Goal: Task Accomplishment & Management: Manage account settings

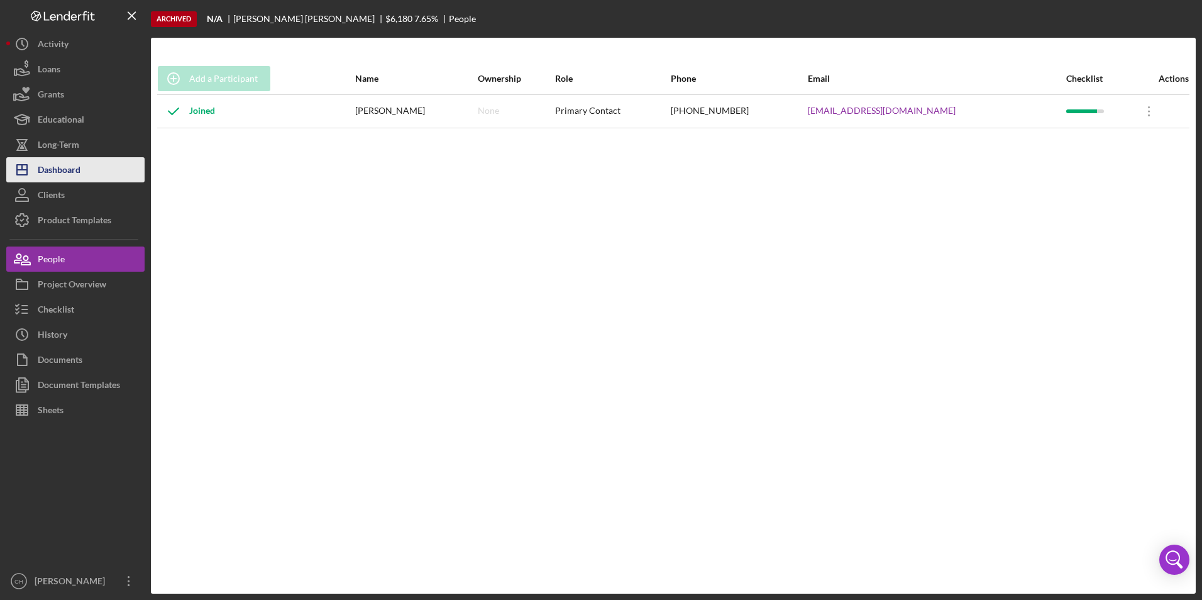
click at [80, 170] on div "Dashboard" at bounding box center [59, 171] width 43 height 28
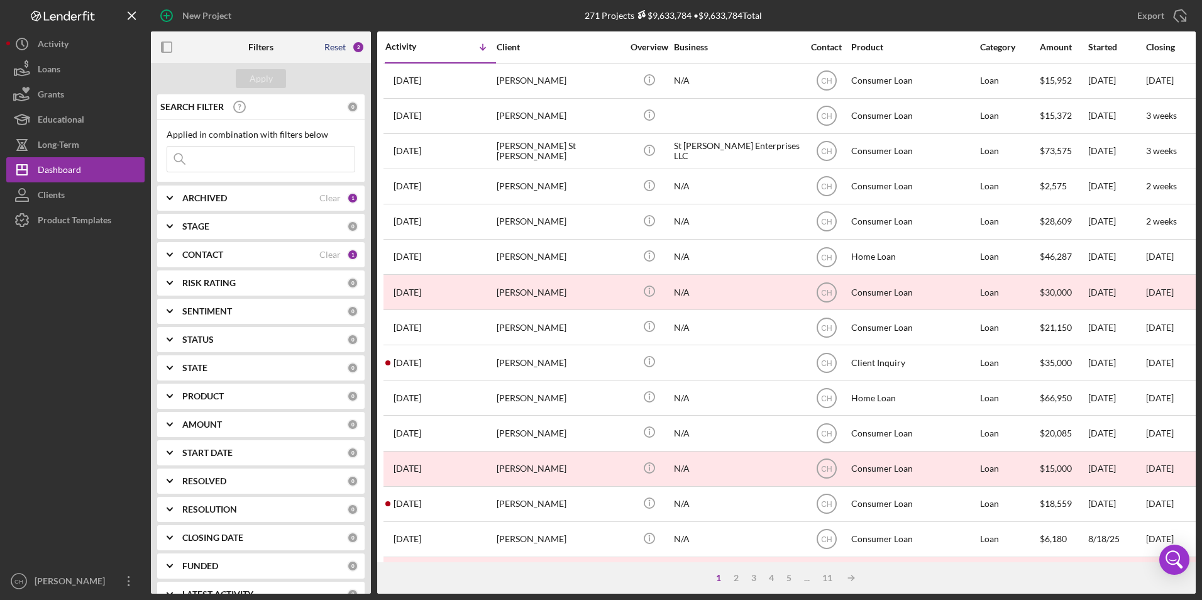
click at [336, 49] on div "Reset" at bounding box center [334, 47] width 21 height 10
click at [275, 83] on button "Apply" at bounding box center [261, 78] width 50 height 19
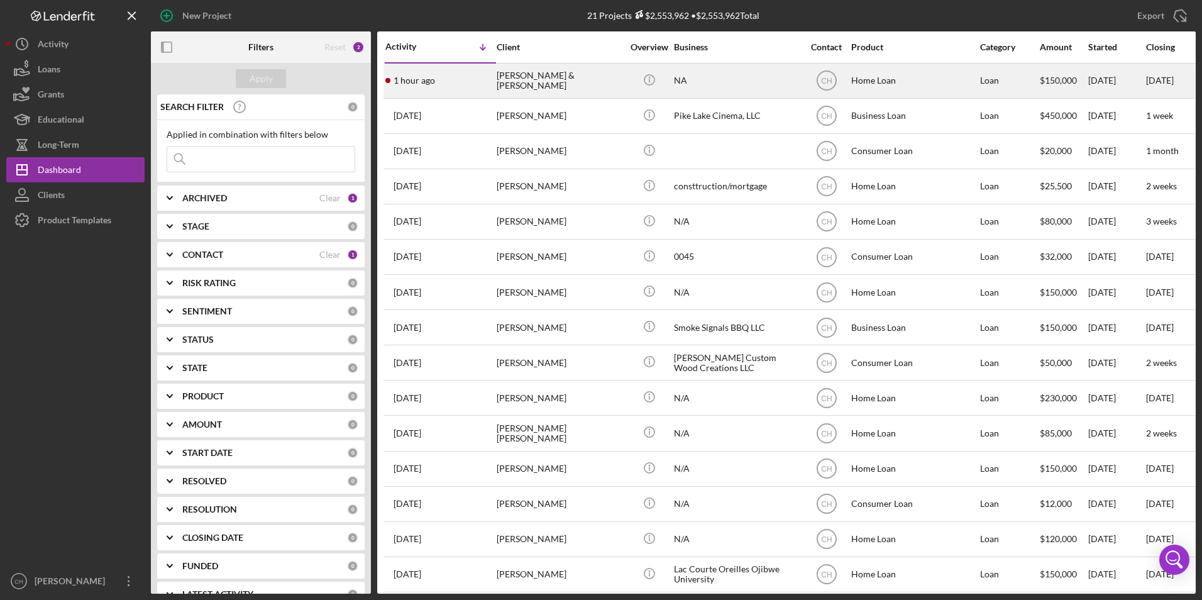
click at [544, 85] on div "[PERSON_NAME] & [PERSON_NAME]" at bounding box center [560, 80] width 126 height 33
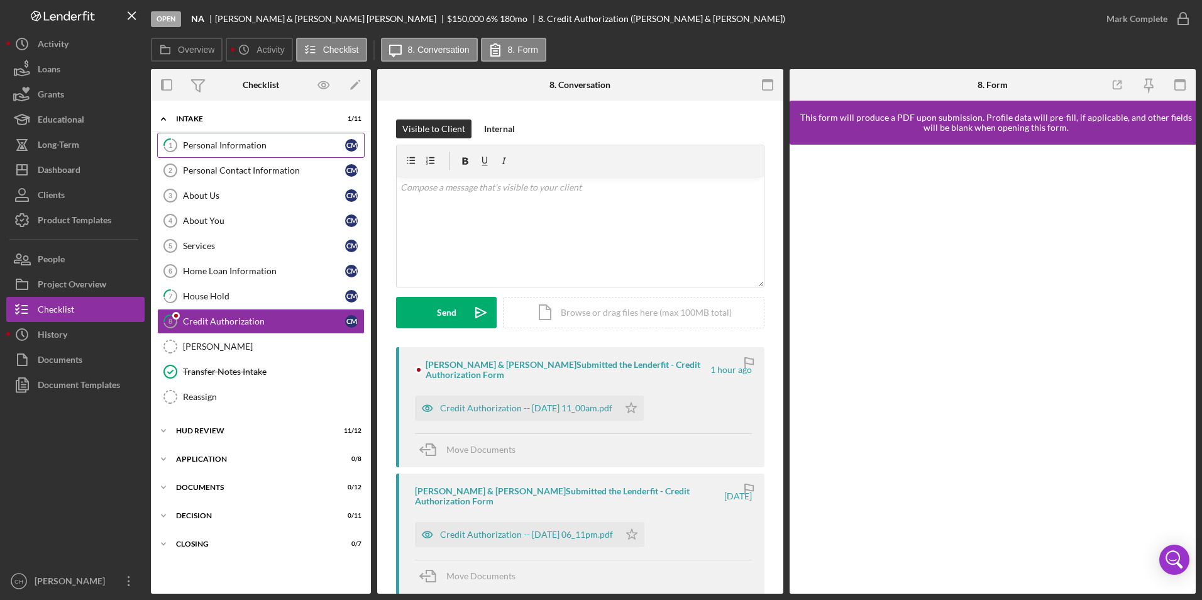
click at [229, 146] on div "Personal Information" at bounding box center [264, 145] width 162 height 10
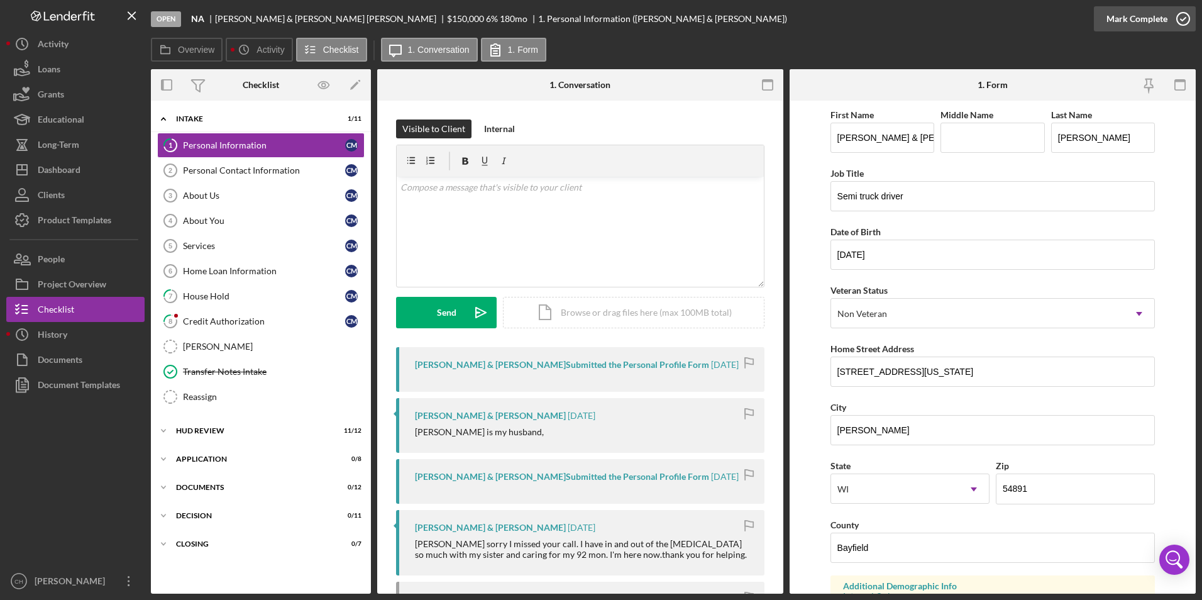
click at [1130, 16] on div "Mark Complete" at bounding box center [1136, 18] width 61 height 25
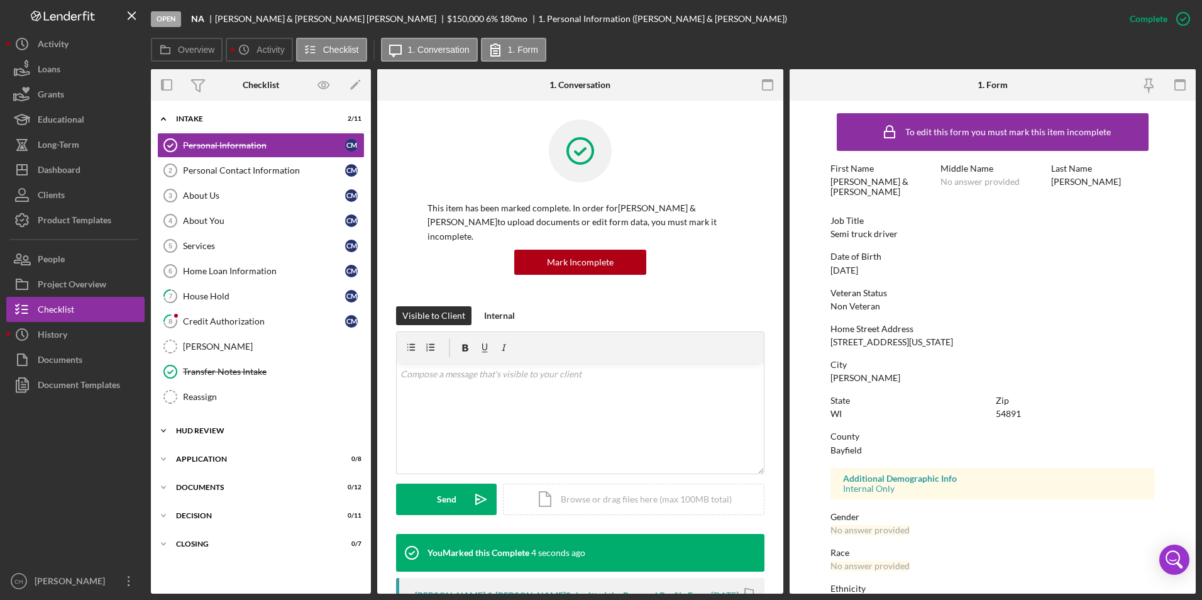
click at [192, 433] on div "HUD Review" at bounding box center [265, 431] width 179 height 8
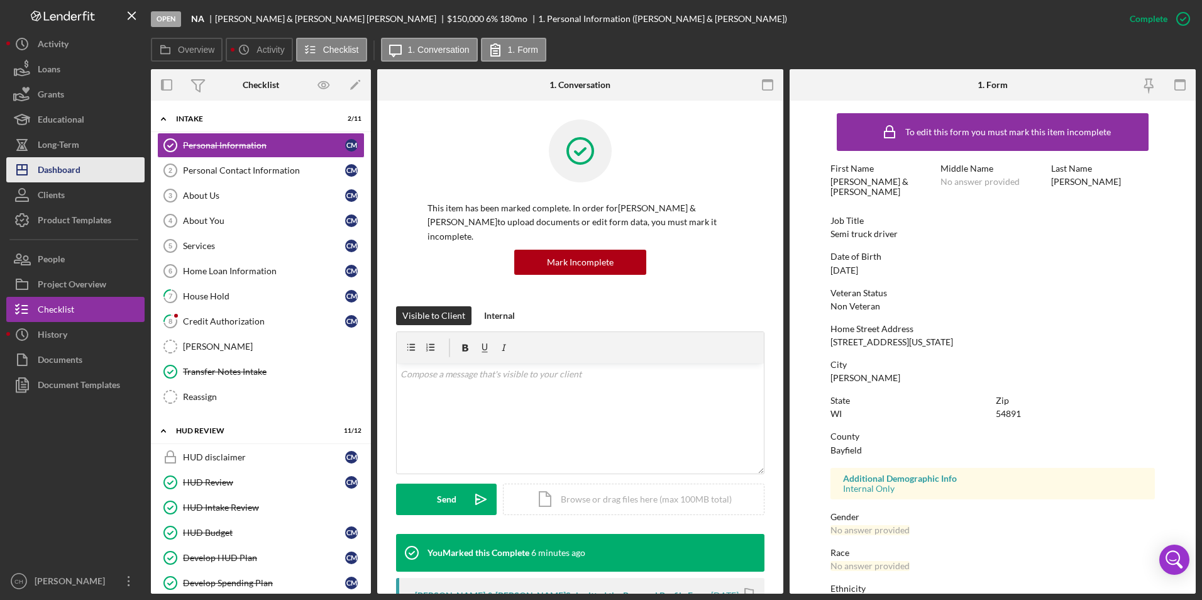
click at [85, 169] on button "Icon/Dashboard Dashboard" at bounding box center [75, 169] width 138 height 25
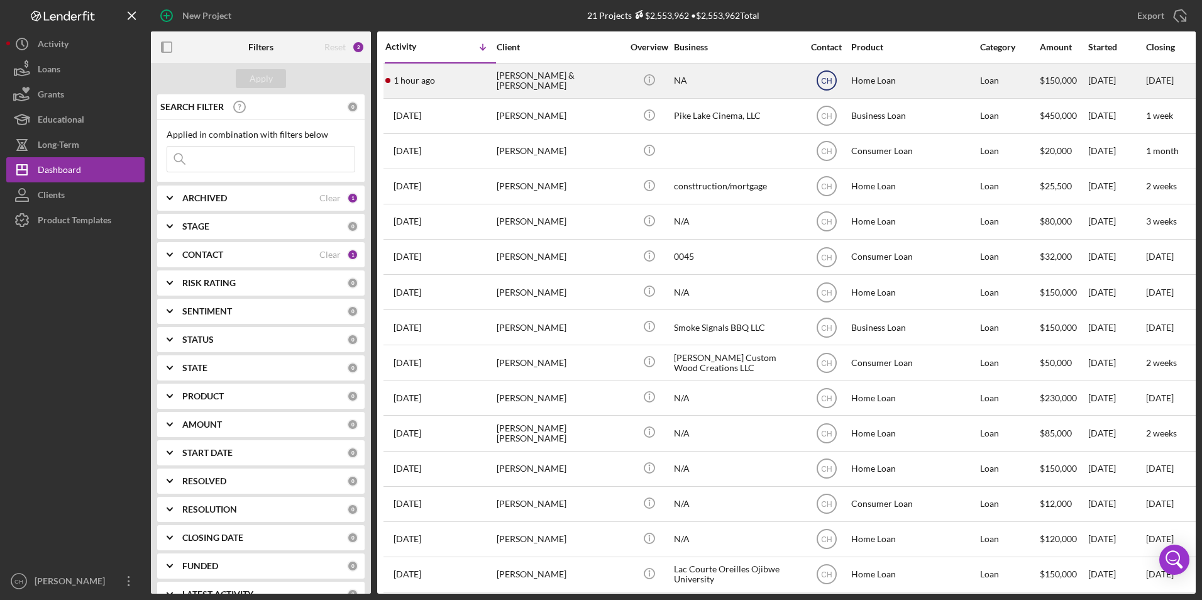
click at [823, 78] on text "CH" at bounding box center [826, 81] width 11 height 9
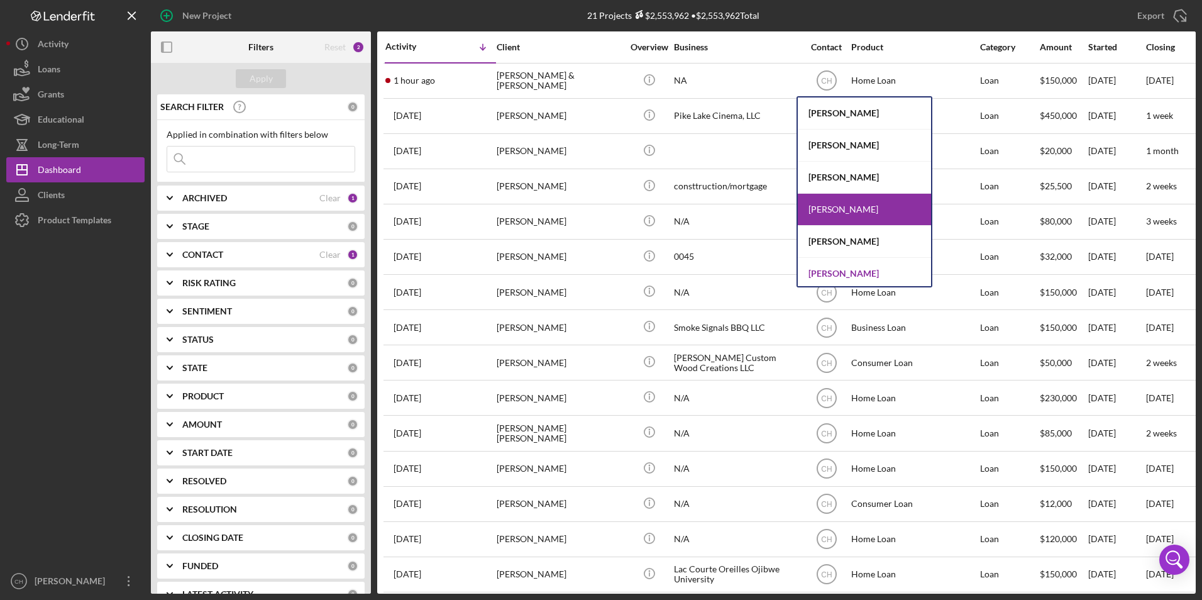
click at [825, 268] on div "[PERSON_NAME]" at bounding box center [864, 273] width 133 height 31
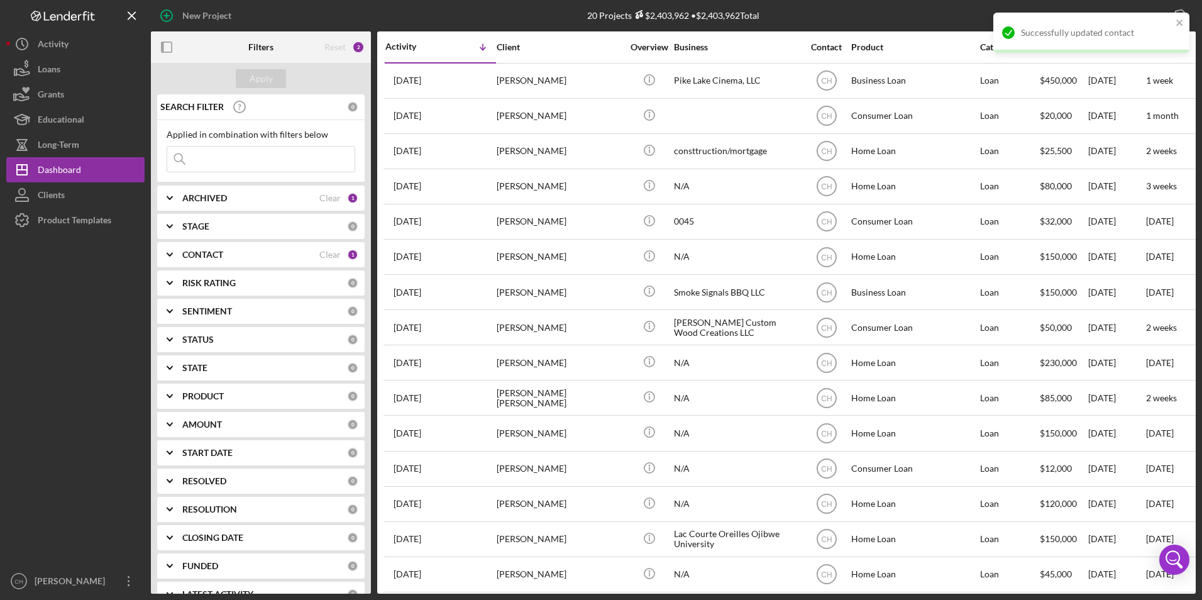
click at [197, 253] on b "CONTACT" at bounding box center [202, 255] width 41 height 10
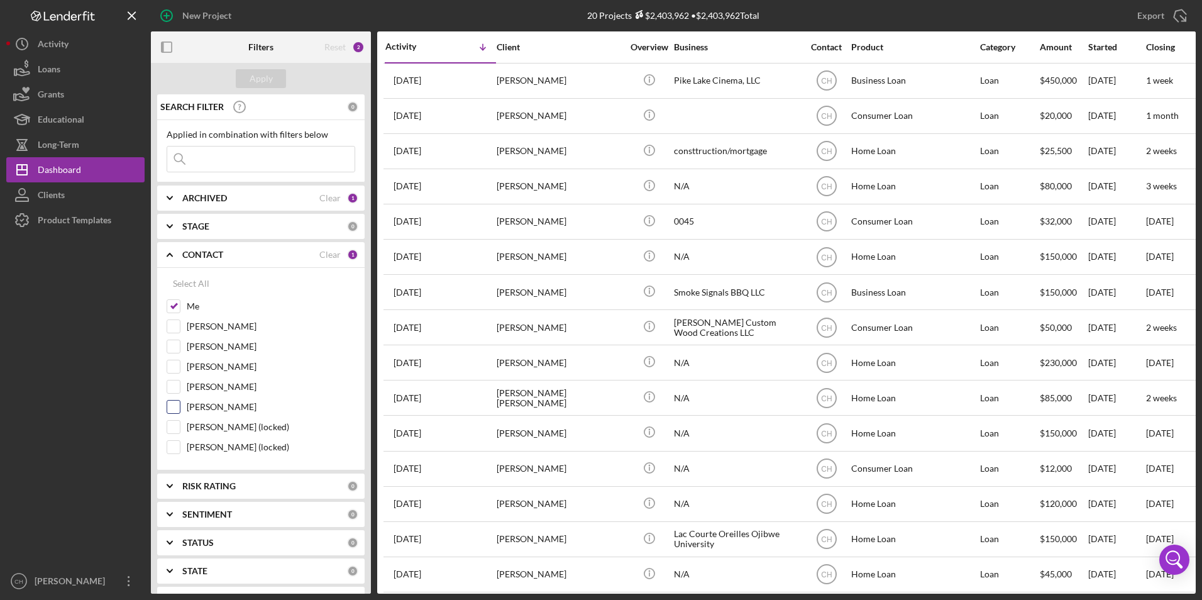
click at [170, 404] on input "[PERSON_NAME]" at bounding box center [173, 406] width 13 height 13
checkbox input "true"
click at [264, 72] on div "Apply" at bounding box center [261, 78] width 23 height 19
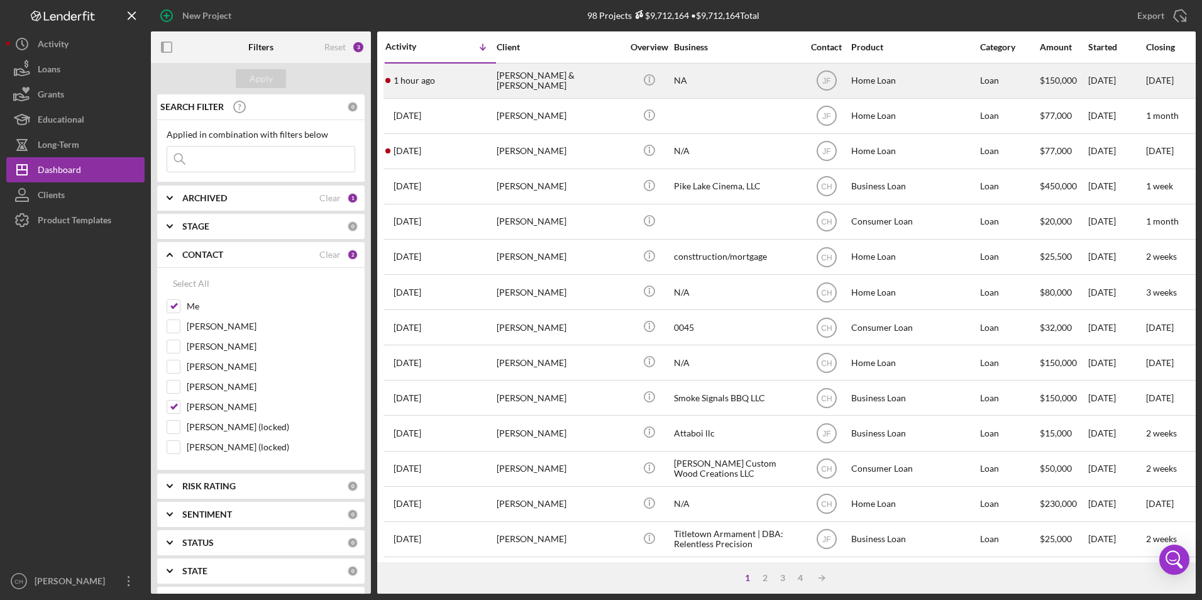
click at [512, 79] on div "[PERSON_NAME] & [PERSON_NAME]" at bounding box center [560, 80] width 126 height 33
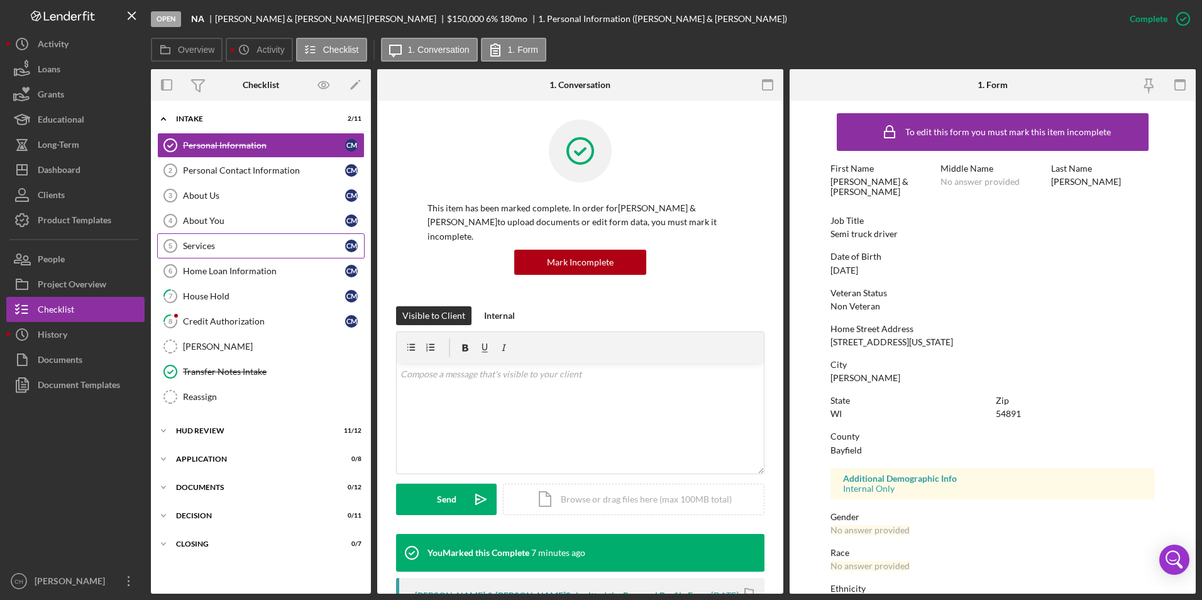
click at [231, 246] on div "Services" at bounding box center [264, 246] width 162 height 10
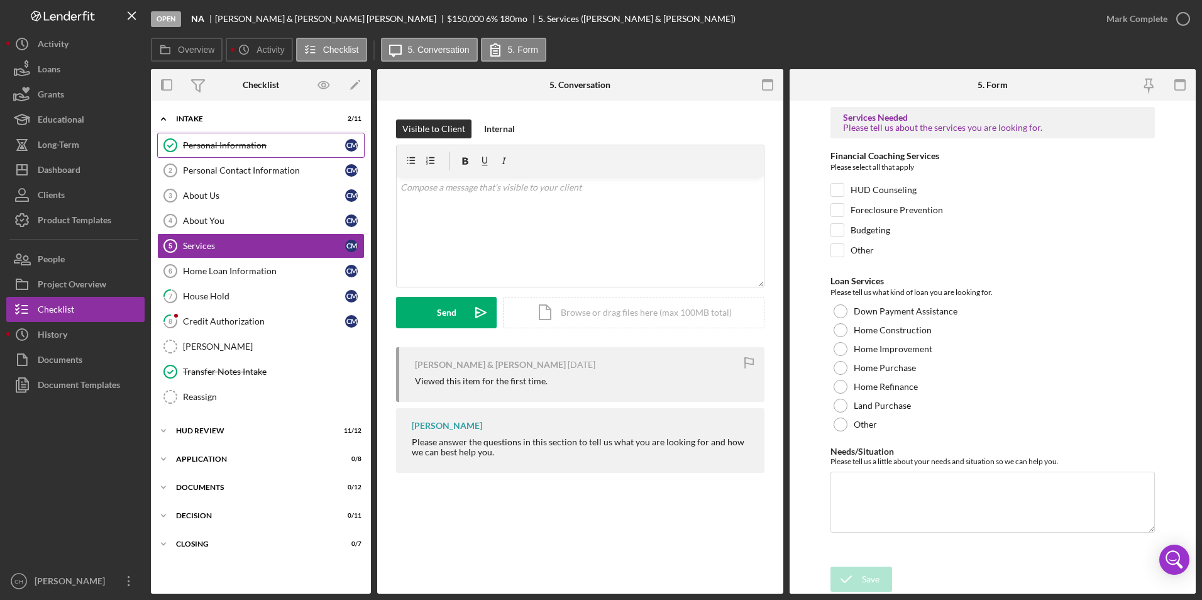
click at [224, 141] on div "Personal Information" at bounding box center [264, 145] width 162 height 10
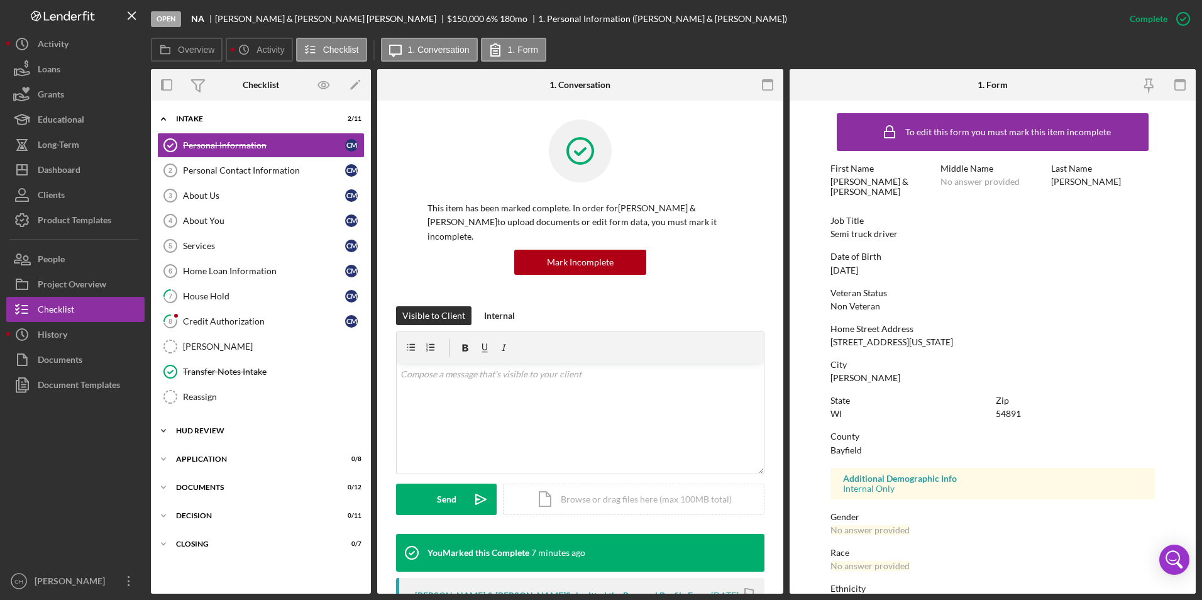
click at [218, 431] on div "HUD Review" at bounding box center [265, 431] width 179 height 8
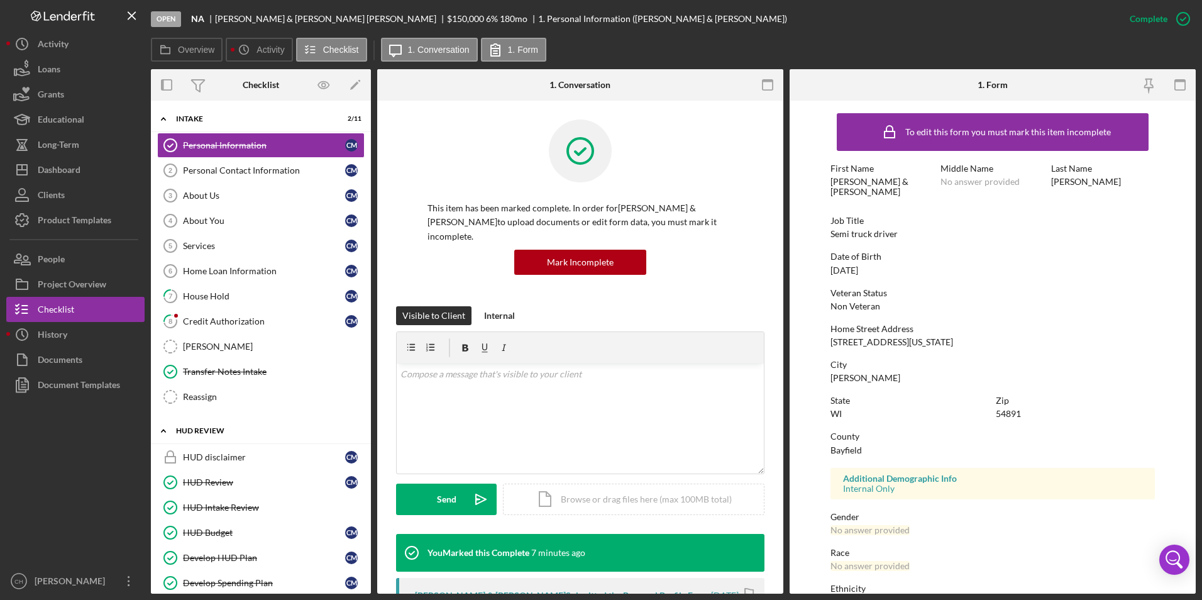
click at [218, 431] on div "HUD Review" at bounding box center [265, 431] width 179 height 8
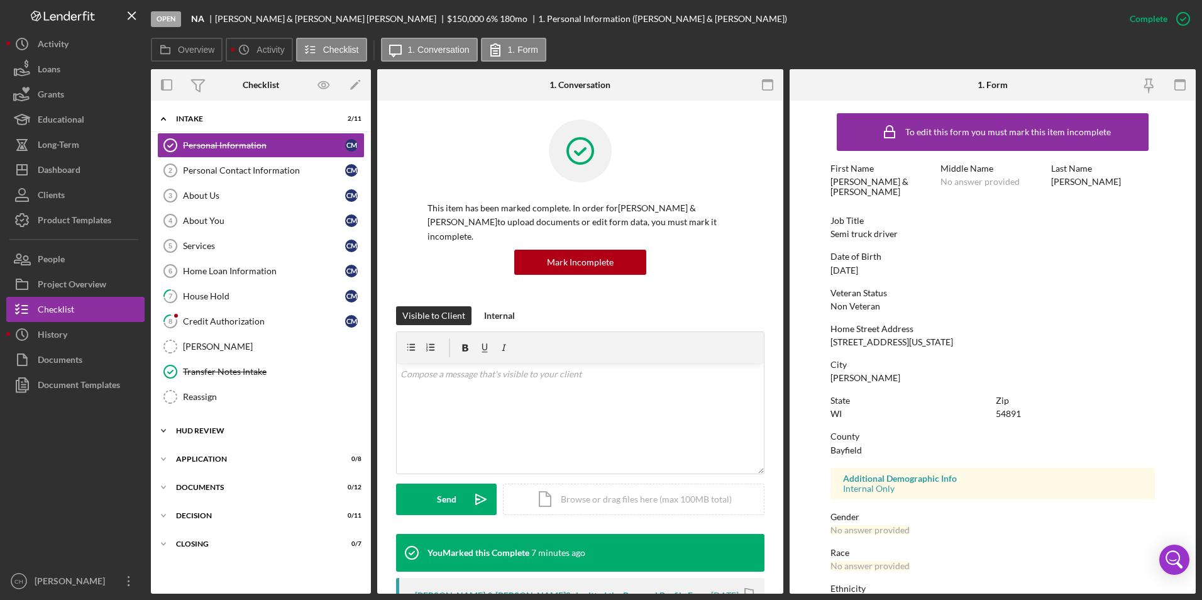
click at [223, 427] on div "HUD Review" at bounding box center [265, 431] width 179 height 8
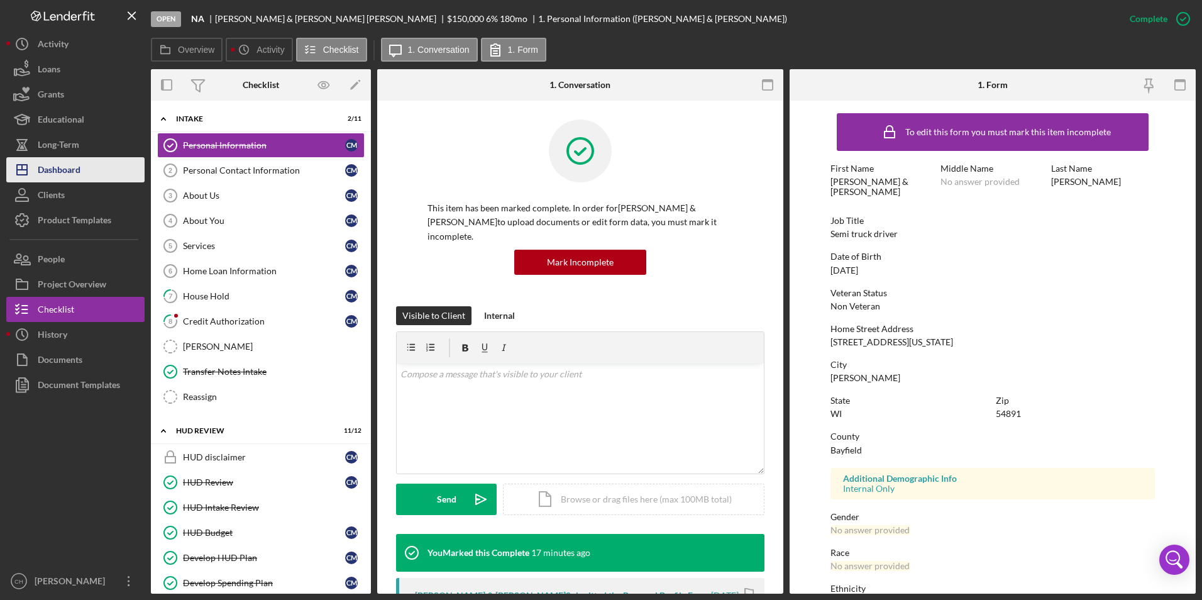
click at [89, 161] on button "Icon/Dashboard Dashboard" at bounding box center [75, 169] width 138 height 25
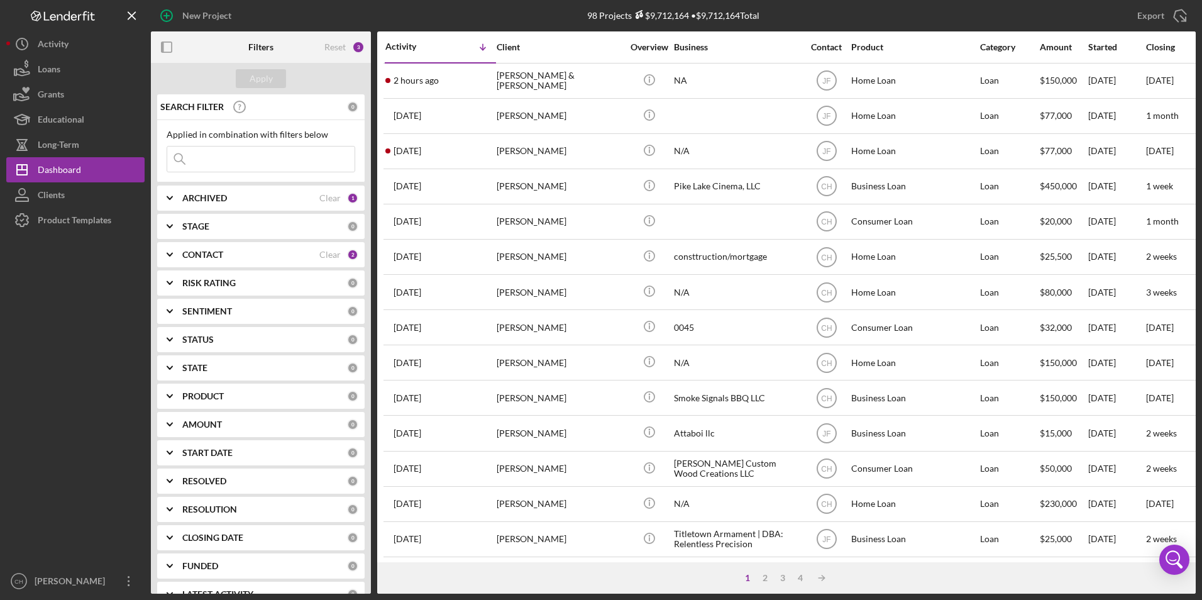
click at [334, 47] on div "Reset" at bounding box center [334, 47] width 21 height 10
click at [267, 77] on div "Apply" at bounding box center [261, 78] width 23 height 19
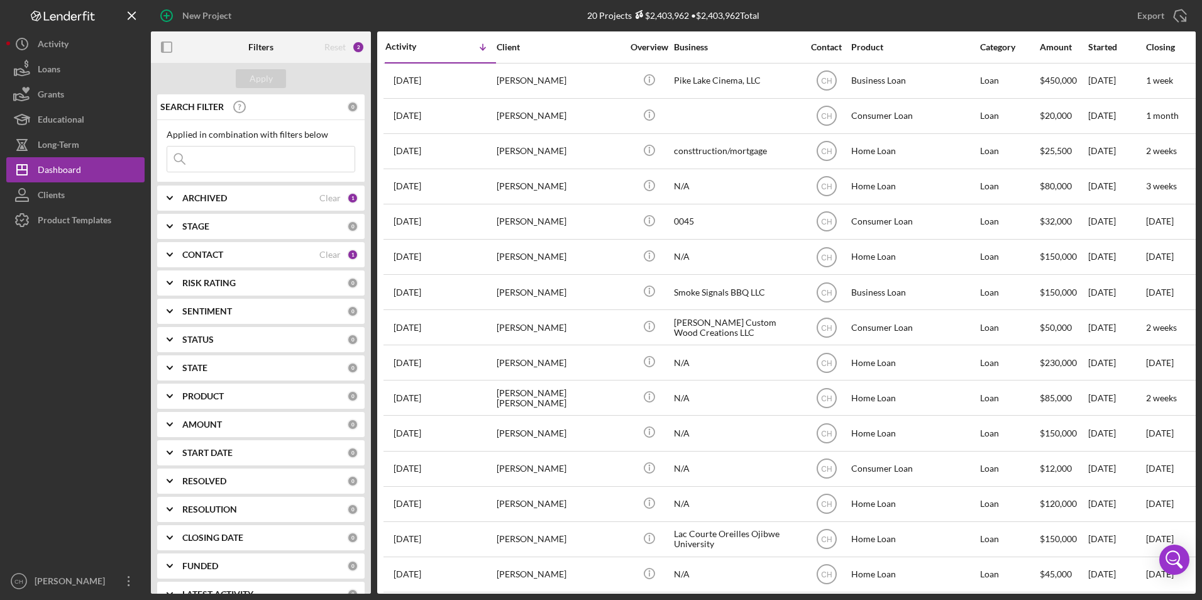
click at [211, 258] on b "CONTACT" at bounding box center [202, 255] width 41 height 10
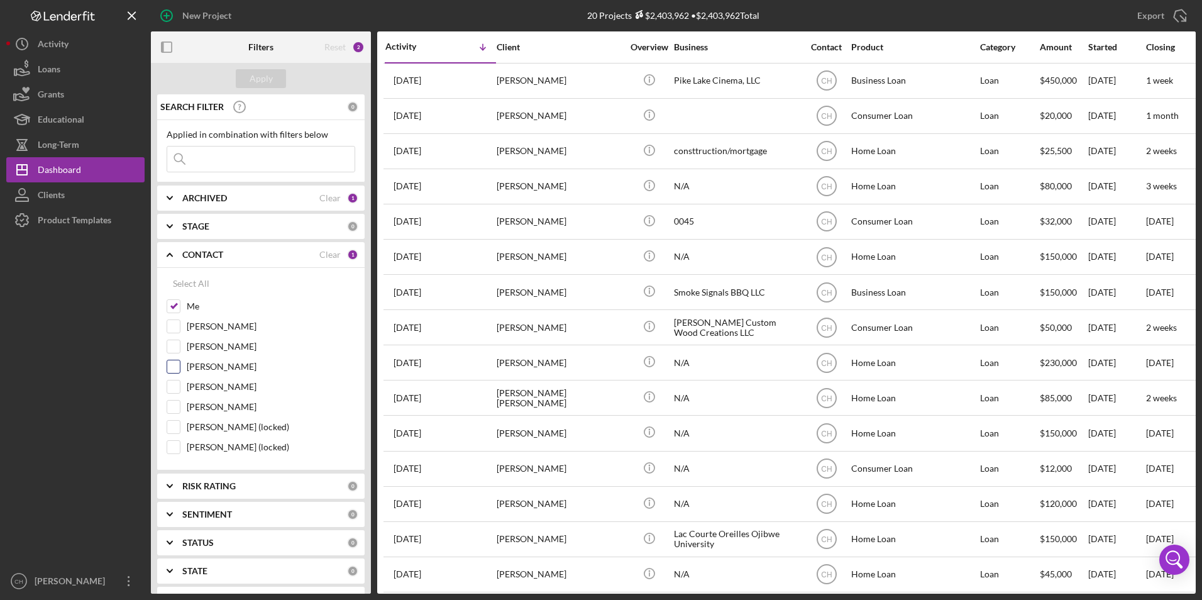
click at [170, 367] on input "[PERSON_NAME]" at bounding box center [173, 366] width 13 height 13
checkbox input "true"
click at [251, 74] on div "Apply" at bounding box center [261, 78] width 23 height 19
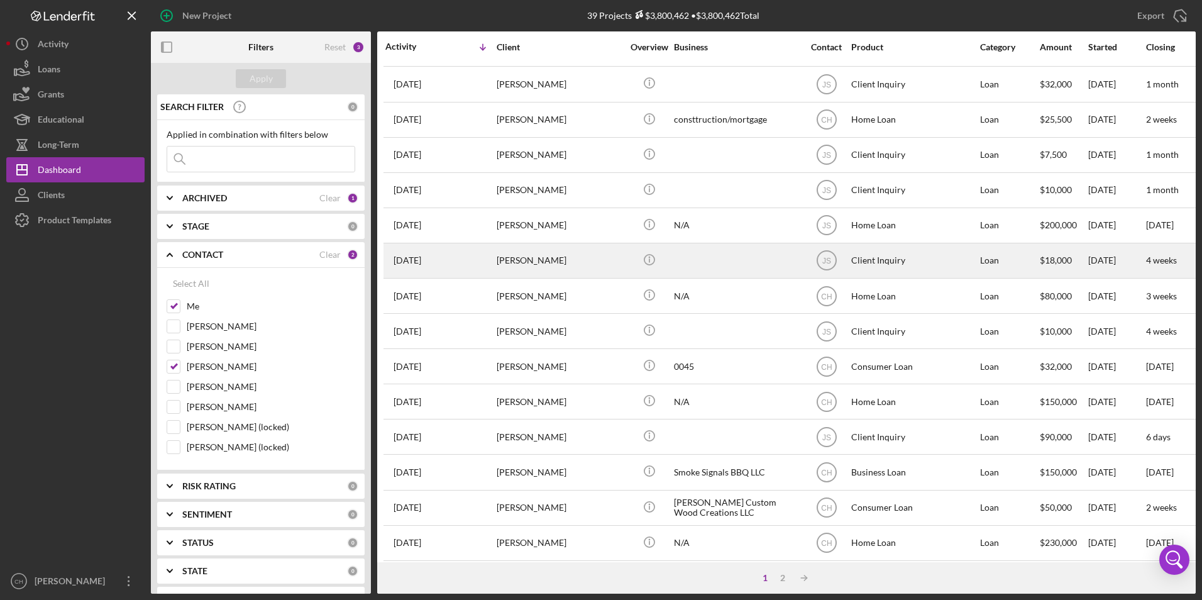
scroll to position [336, 0]
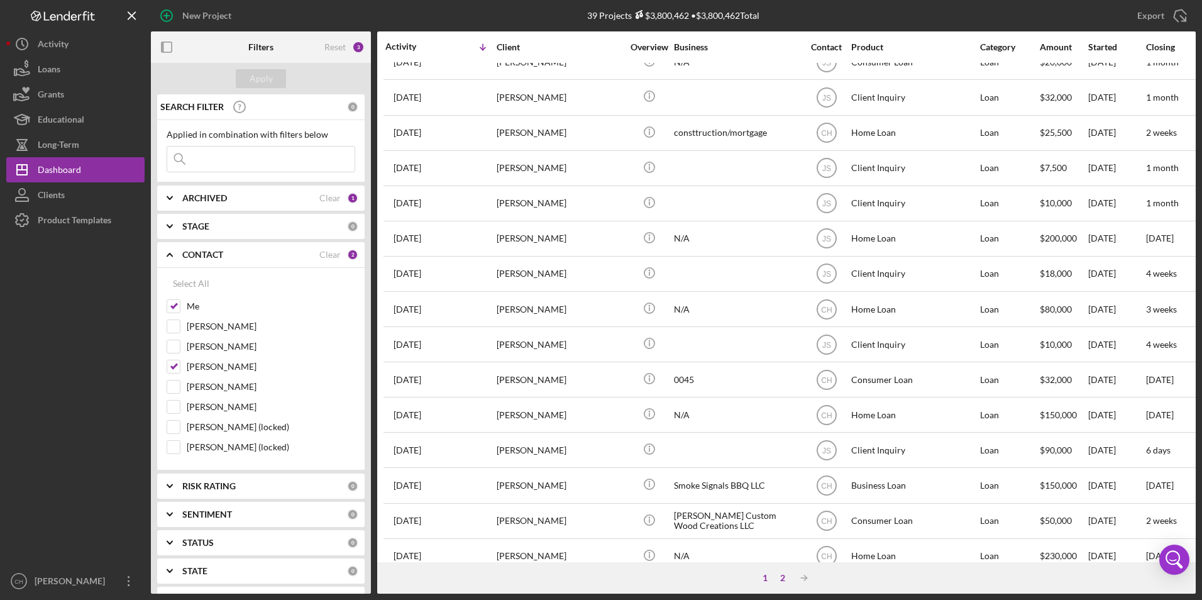
click at [787, 578] on div "2" at bounding box center [783, 578] width 18 height 10
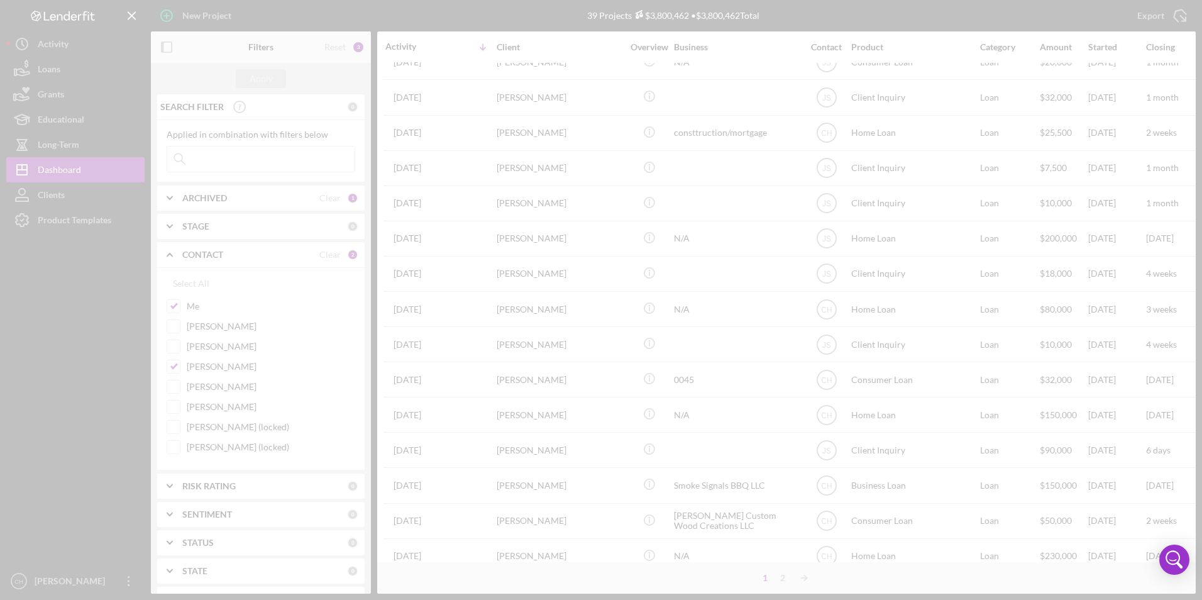
scroll to position [11, 0]
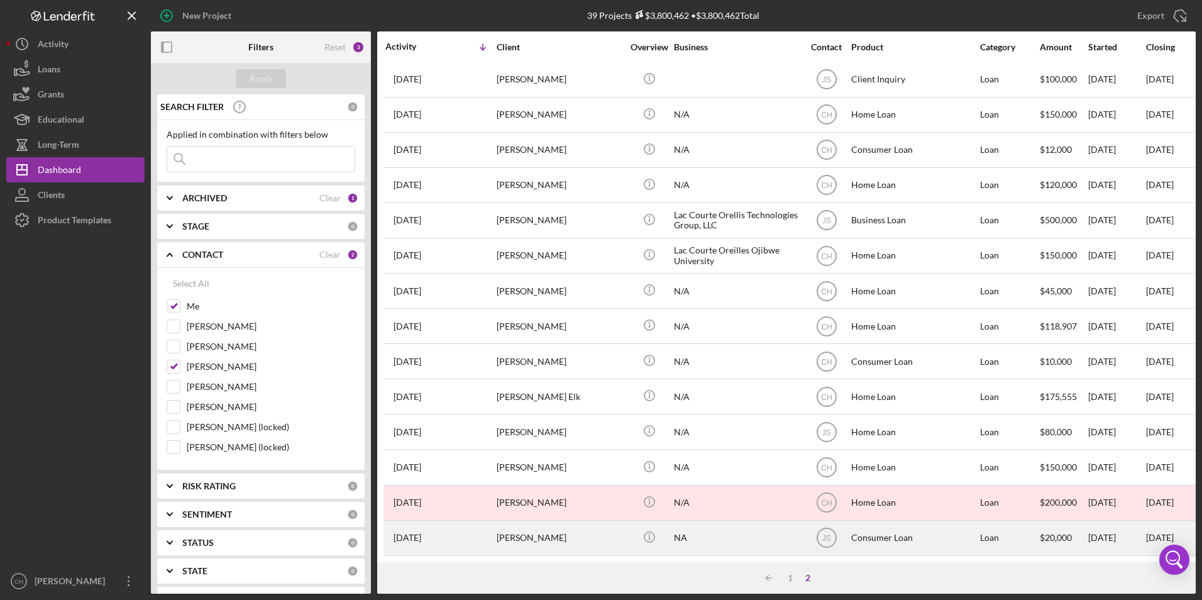
click at [522, 524] on div "[PERSON_NAME]" at bounding box center [560, 537] width 126 height 33
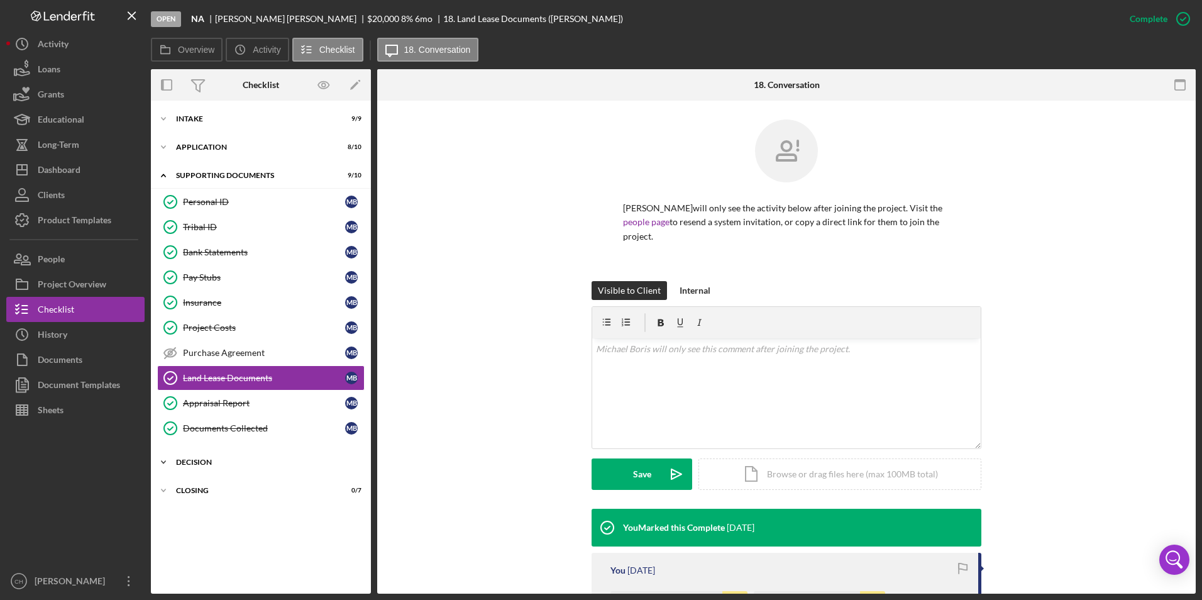
click at [165, 459] on icon "Icon/Expander" at bounding box center [163, 461] width 25 height 25
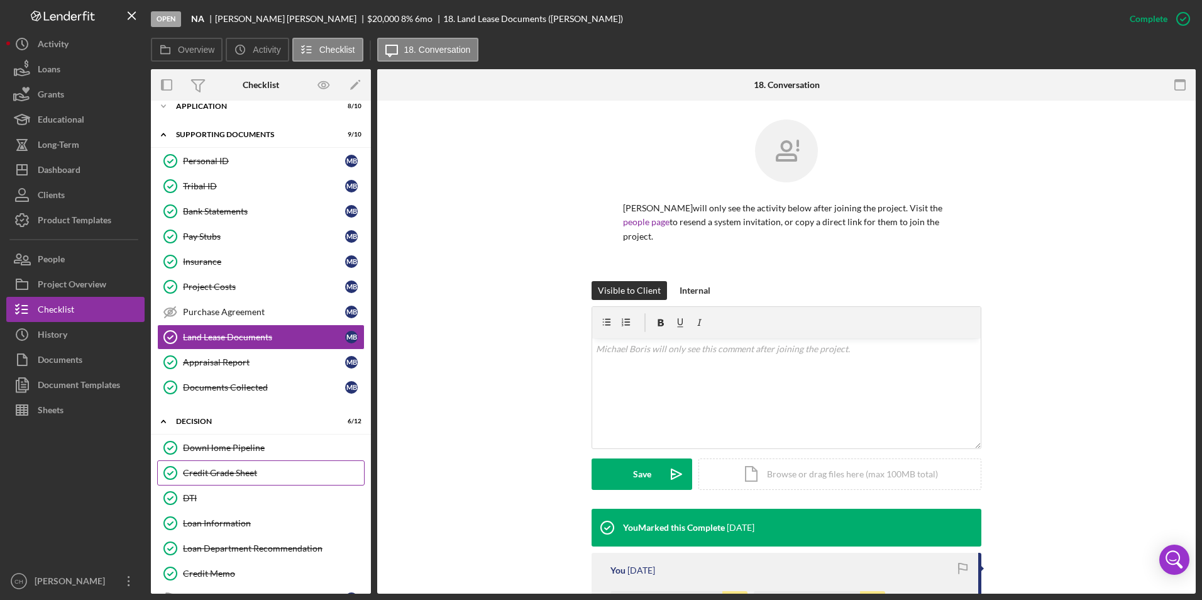
scroll to position [63, 0]
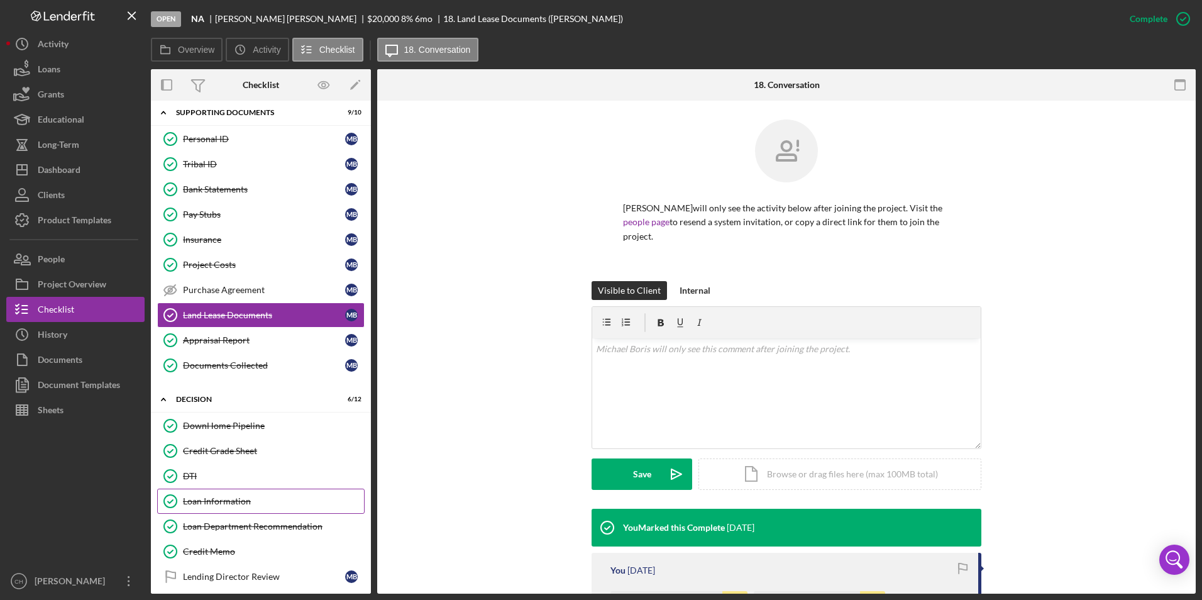
click at [219, 504] on div "Loan Information" at bounding box center [273, 501] width 181 height 10
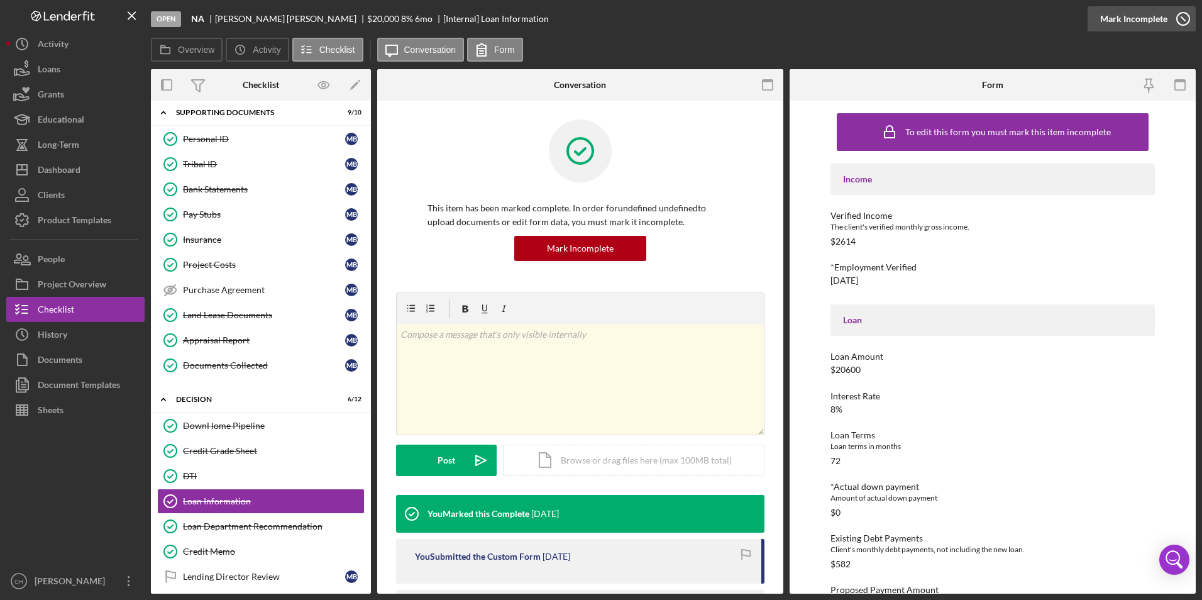
click at [1143, 23] on div "Mark Incomplete" at bounding box center [1133, 18] width 67 height 25
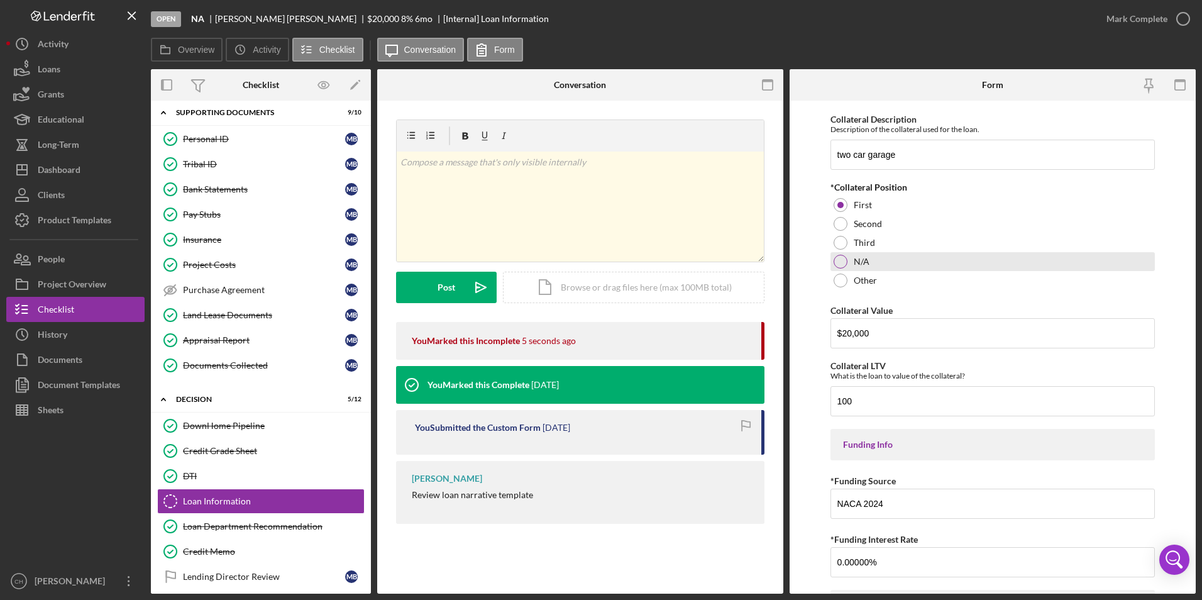
scroll to position [1509, 0]
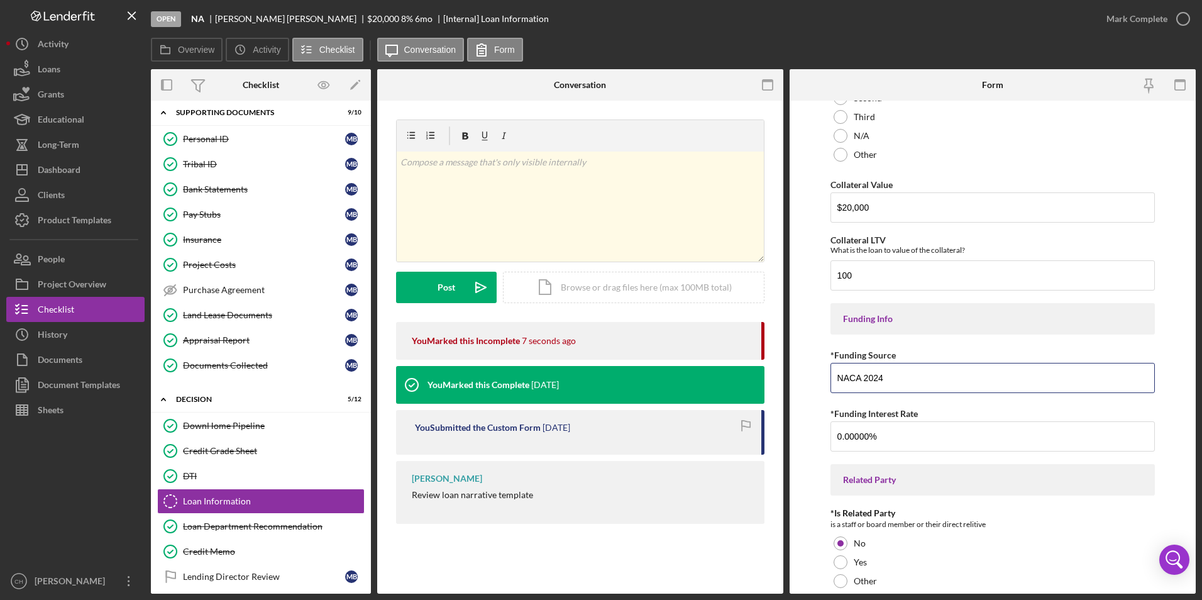
drag, startPoint x: 892, startPoint y: 375, endPoint x: 813, endPoint y: 375, distance: 78.6
click at [813, 375] on form "Income Verified Income The client's verified monthly gross income. $2,614 *Empl…" at bounding box center [993, 347] width 406 height 493
type input "Tamalpais Trust"
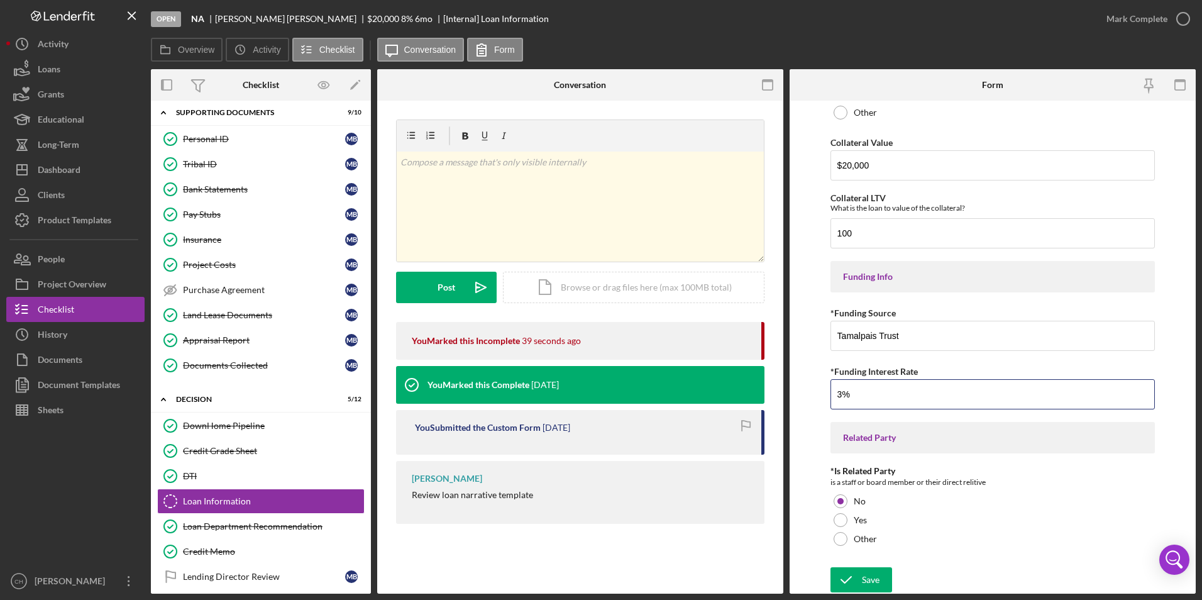
scroll to position [1551, 0]
type input "3.00000%"
click at [869, 576] on div "Save" at bounding box center [871, 578] width 18 height 25
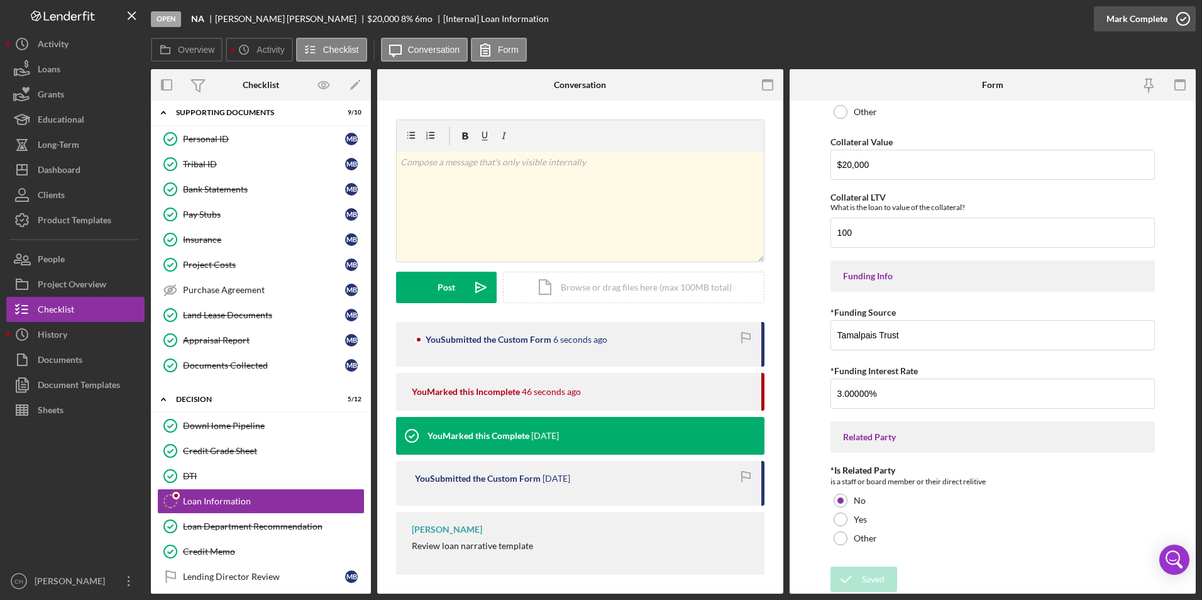
click at [1137, 14] on div "Mark Complete" at bounding box center [1136, 18] width 61 height 25
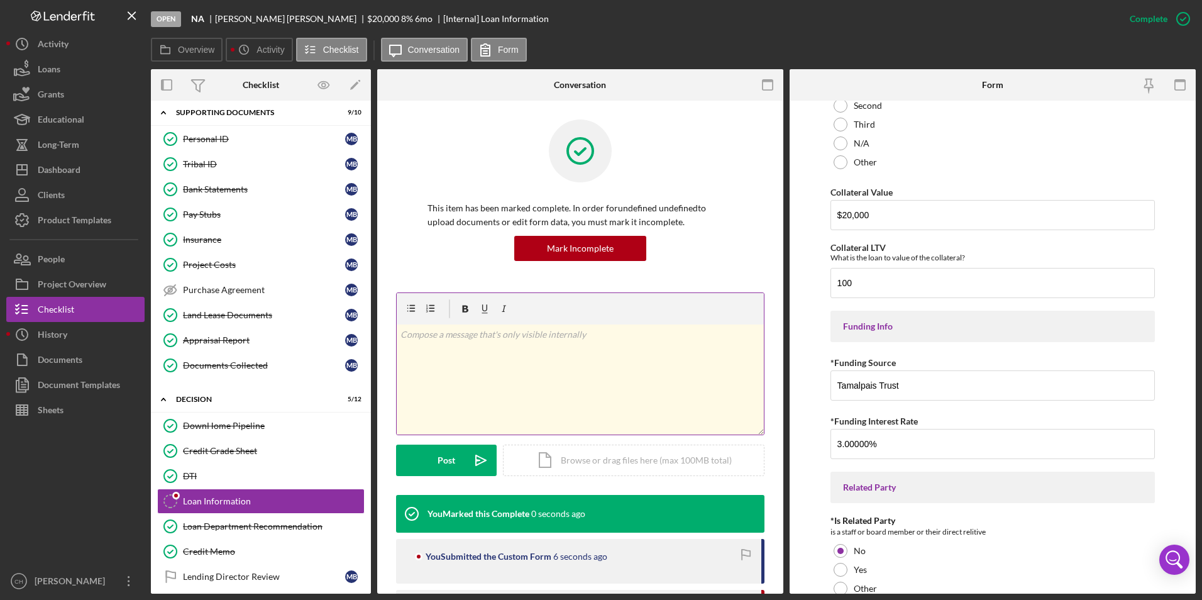
scroll to position [1602, 0]
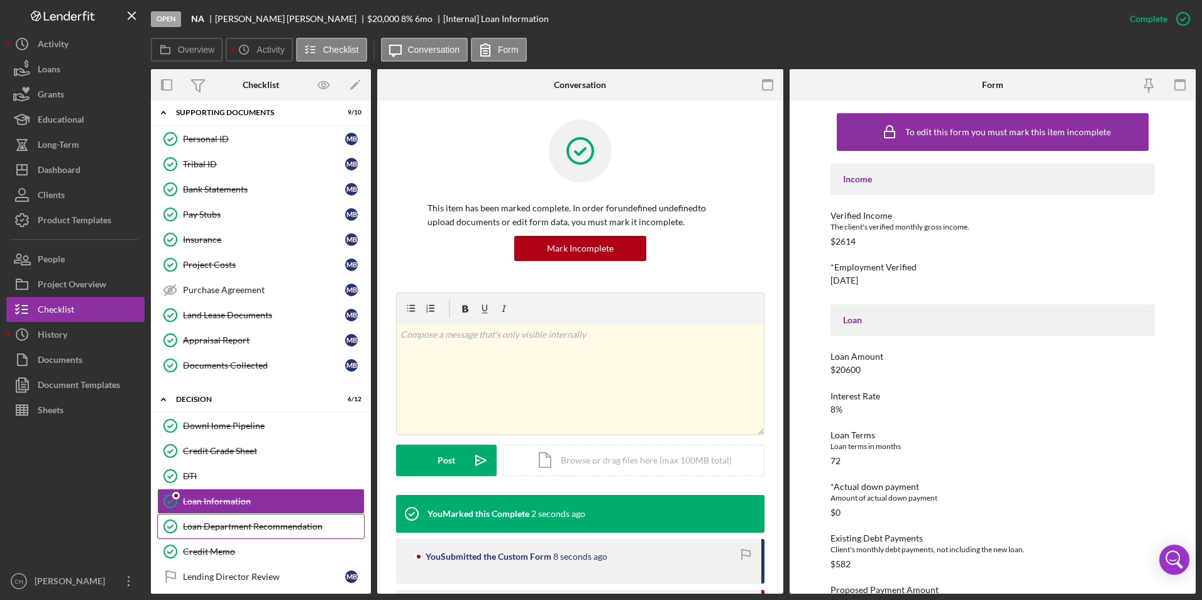
drag, startPoint x: 207, startPoint y: 524, endPoint x: 204, endPoint y: 531, distance: 7.4
click at [207, 526] on div "Loan Department Recommendation" at bounding box center [273, 526] width 181 height 10
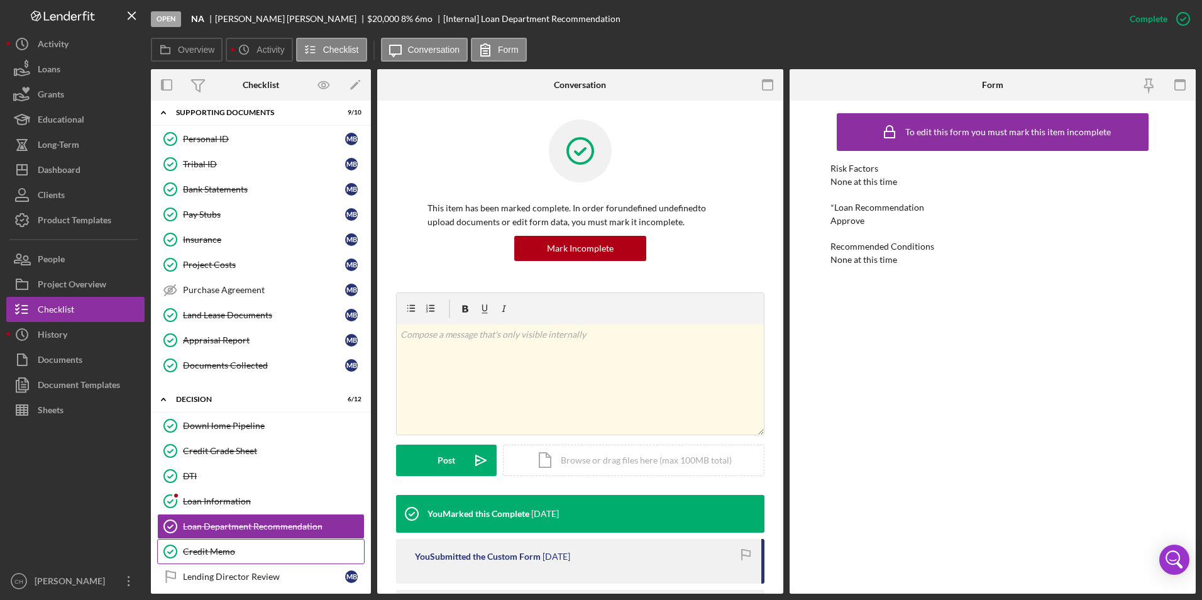
click at [200, 548] on div "Credit Memo" at bounding box center [273, 551] width 181 height 10
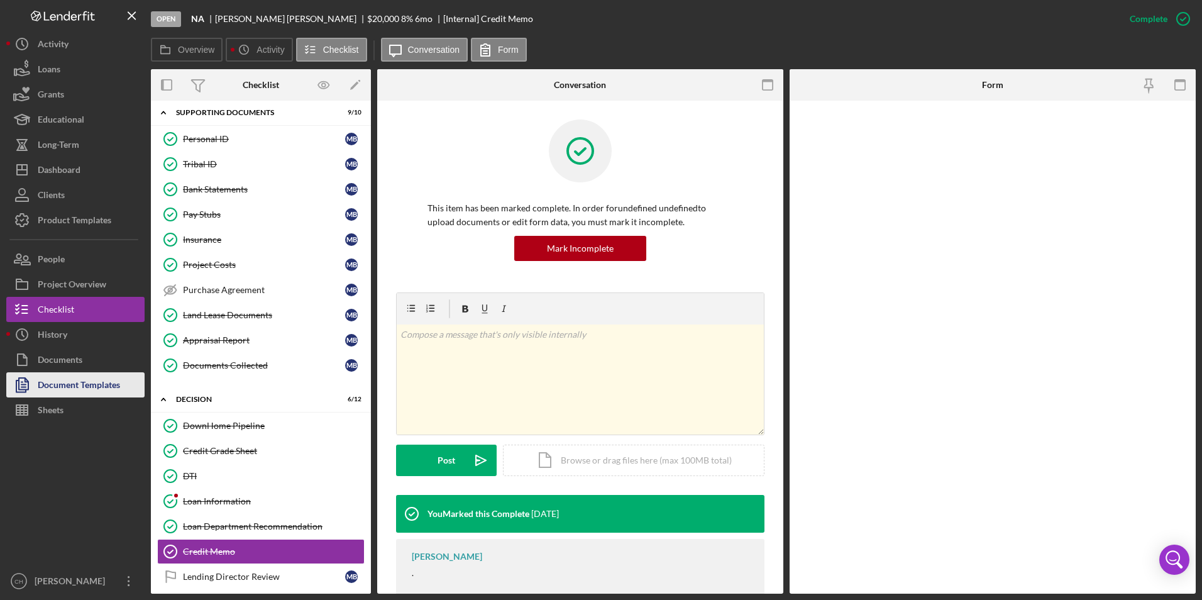
click at [85, 389] on div "Document Templates" at bounding box center [79, 386] width 82 height 28
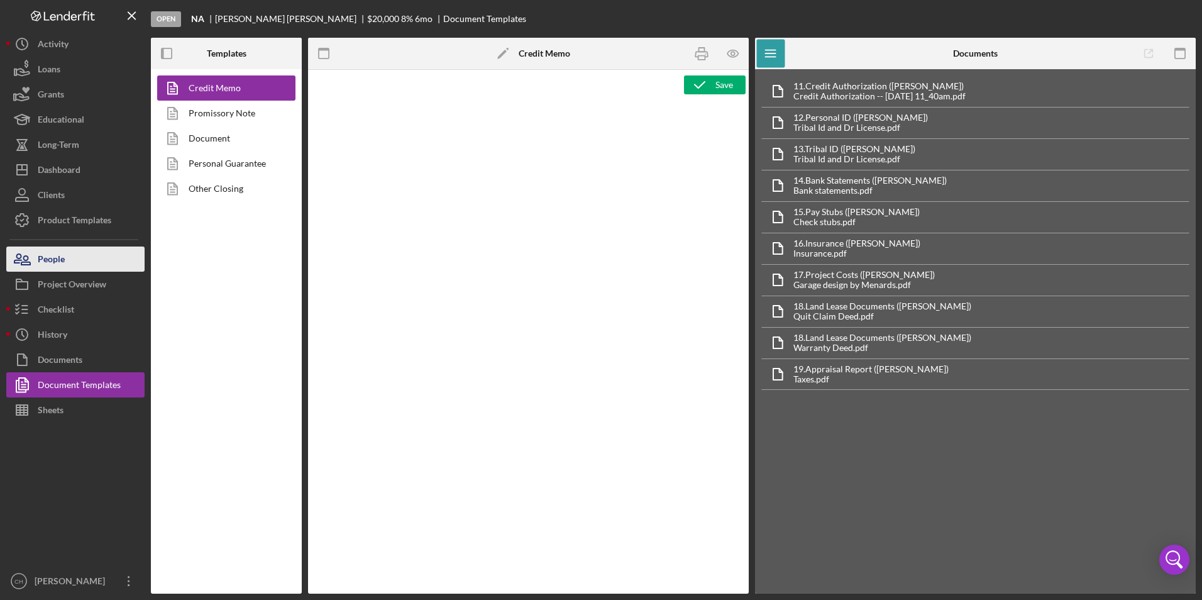
type textarea "<p style="text-align: center;"><span style="font-size: 18pt;"><strong>[US_STATE…"
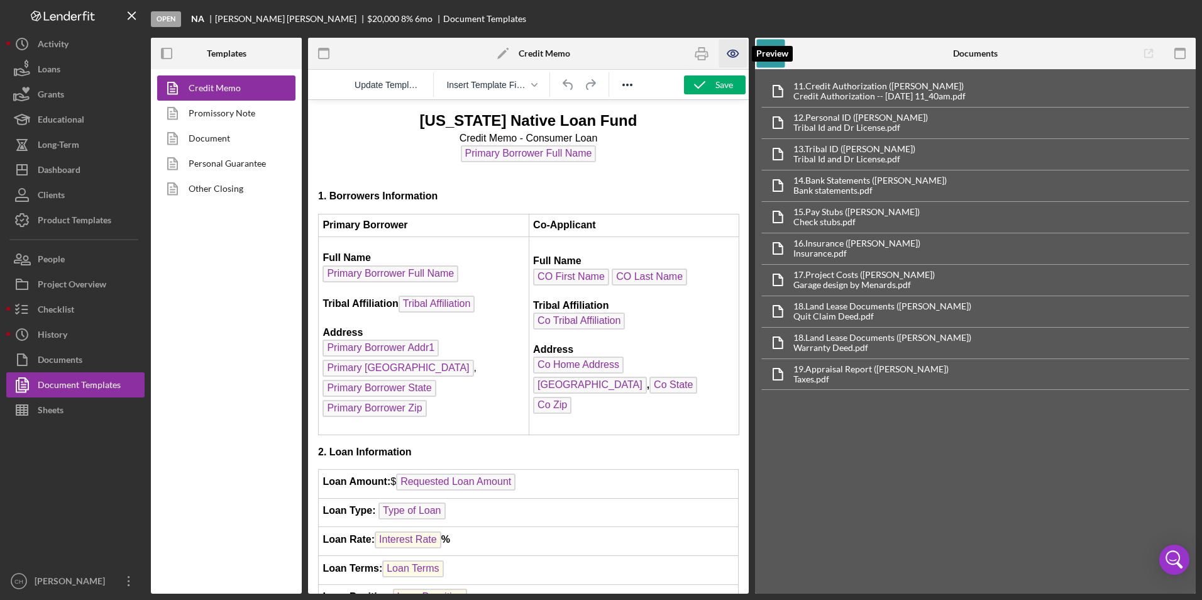
click at [736, 56] on icon "button" at bounding box center [732, 53] width 11 height 7
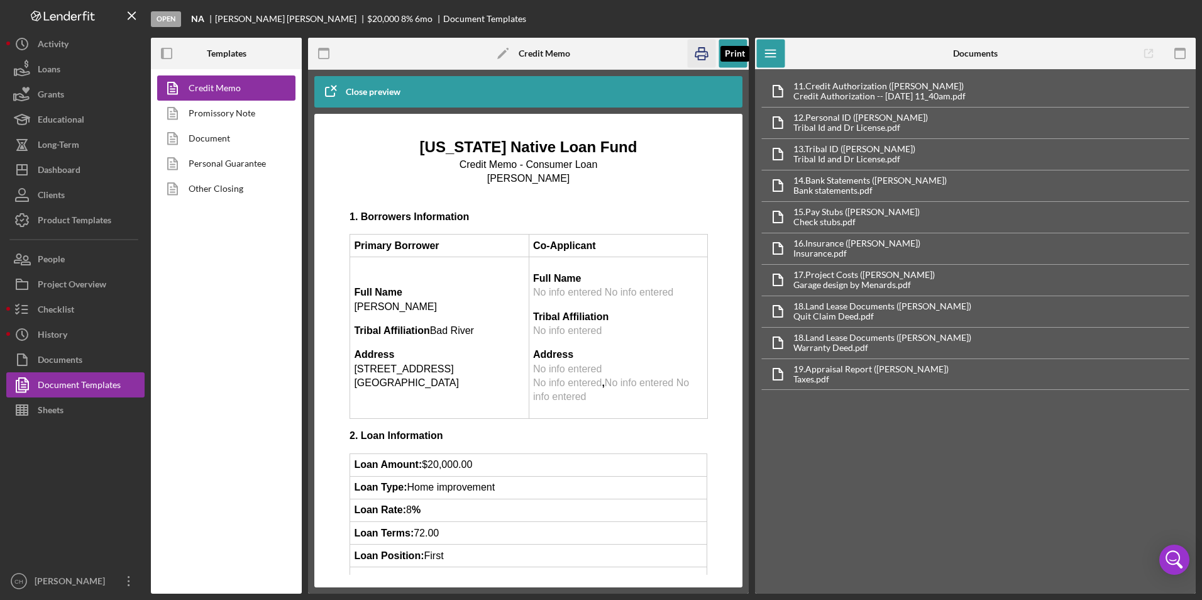
click at [706, 57] on icon "button" at bounding box center [701, 54] width 13 height 5
click at [67, 177] on div "Dashboard" at bounding box center [59, 171] width 43 height 28
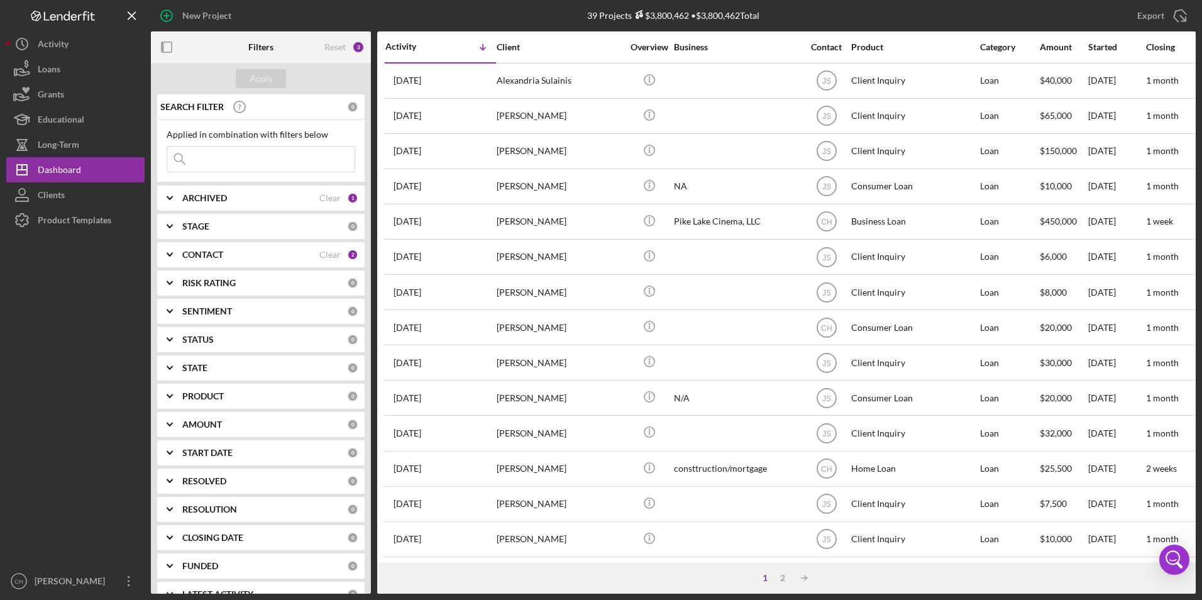
click at [204, 202] on b "ARCHIVED" at bounding box center [204, 198] width 45 height 10
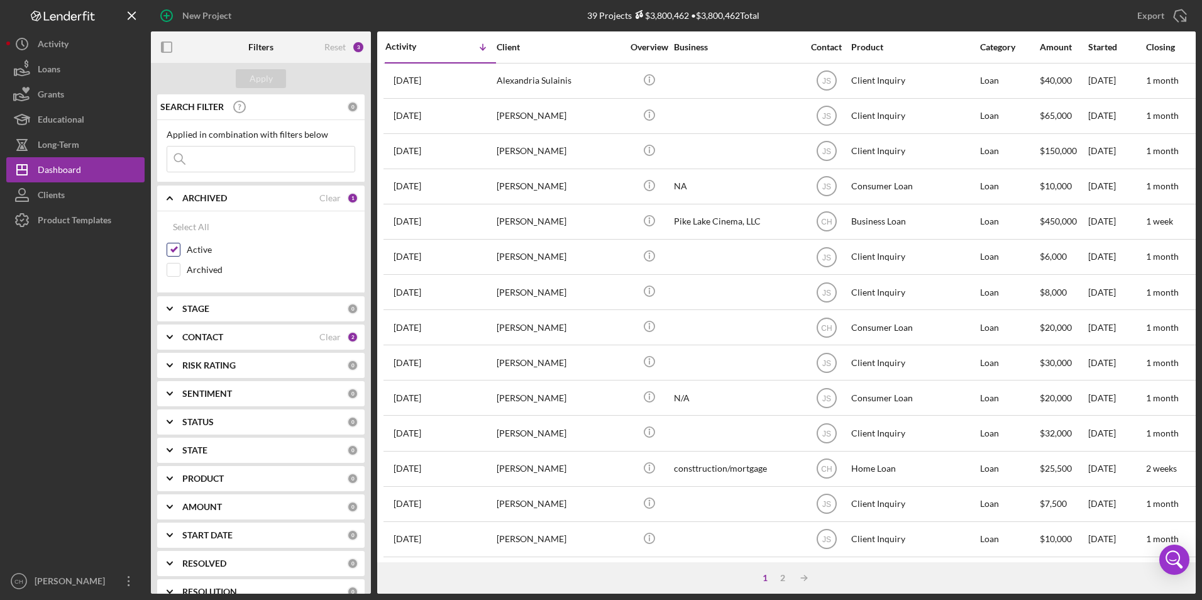
click at [178, 251] on input "Active" at bounding box center [173, 249] width 13 height 13
checkbox input "false"
click at [173, 267] on input "Archived" at bounding box center [173, 269] width 13 height 13
checkbox input "true"
click at [218, 167] on input at bounding box center [260, 158] width 187 height 25
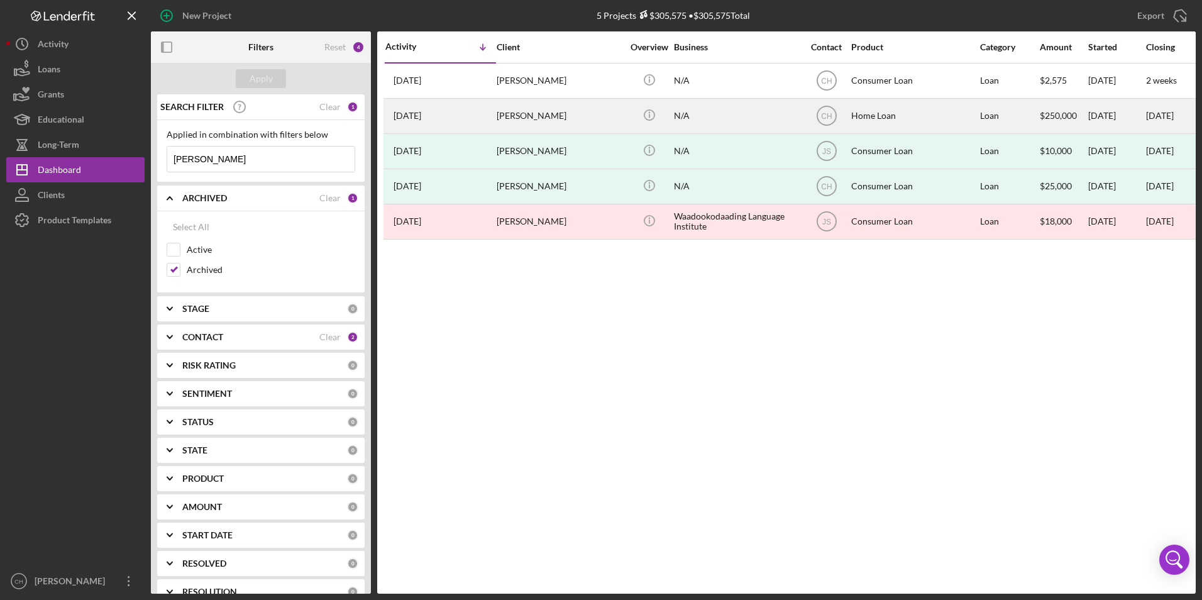
type input "[PERSON_NAME]"
click at [532, 116] on div "[PERSON_NAME]" at bounding box center [560, 115] width 126 height 33
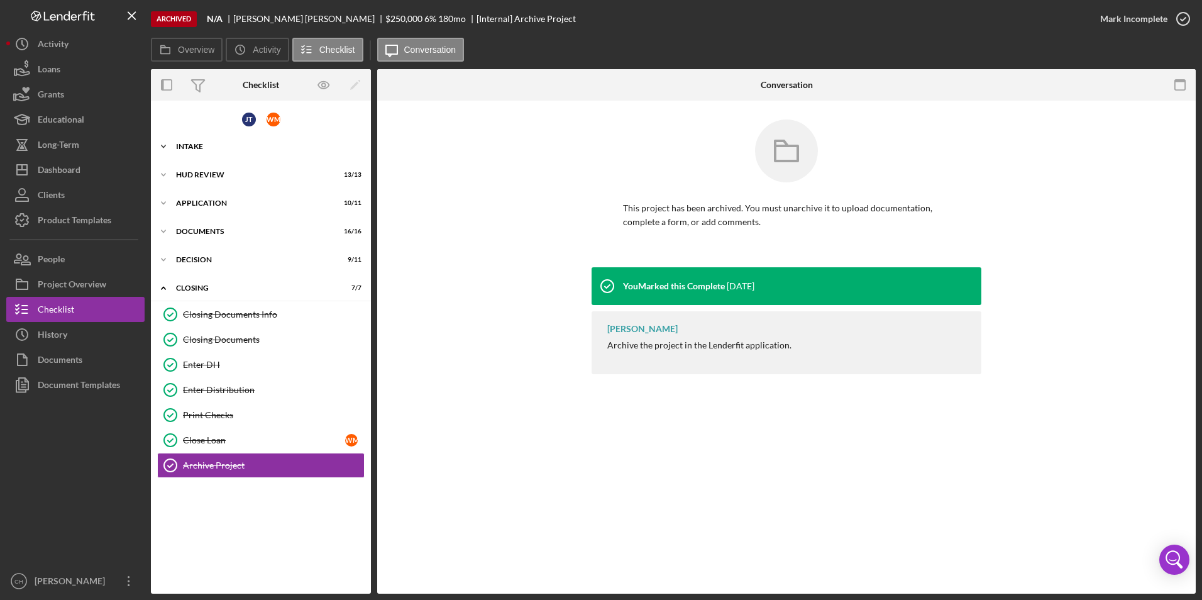
click at [175, 145] on icon "Icon/Expander" at bounding box center [163, 146] width 25 height 25
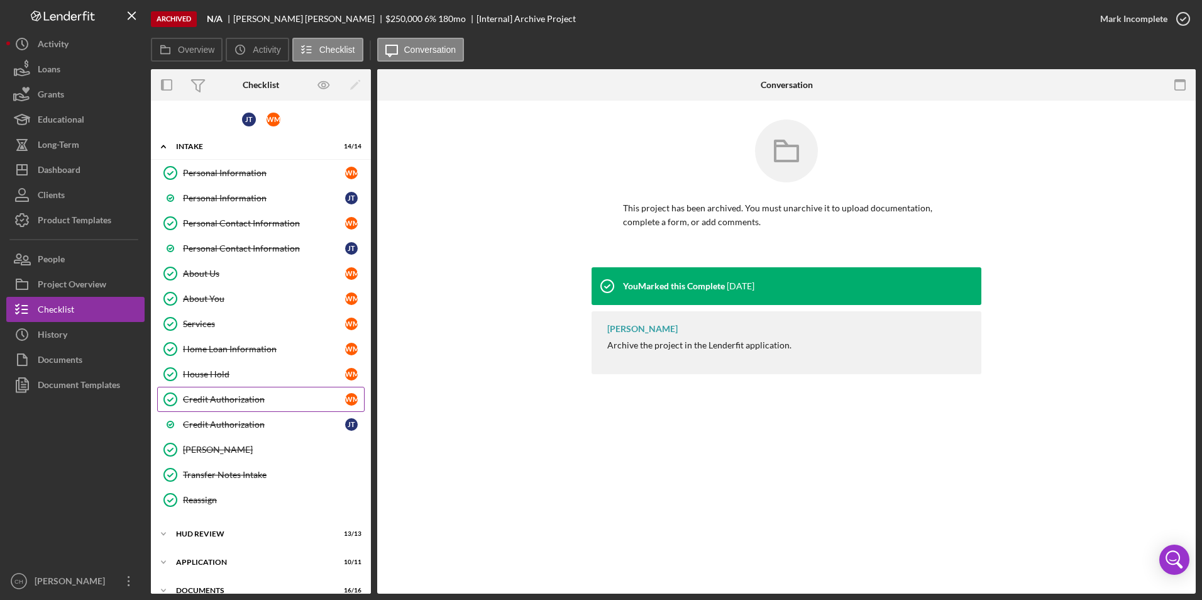
click at [195, 402] on div "Credit Authorization" at bounding box center [264, 399] width 162 height 10
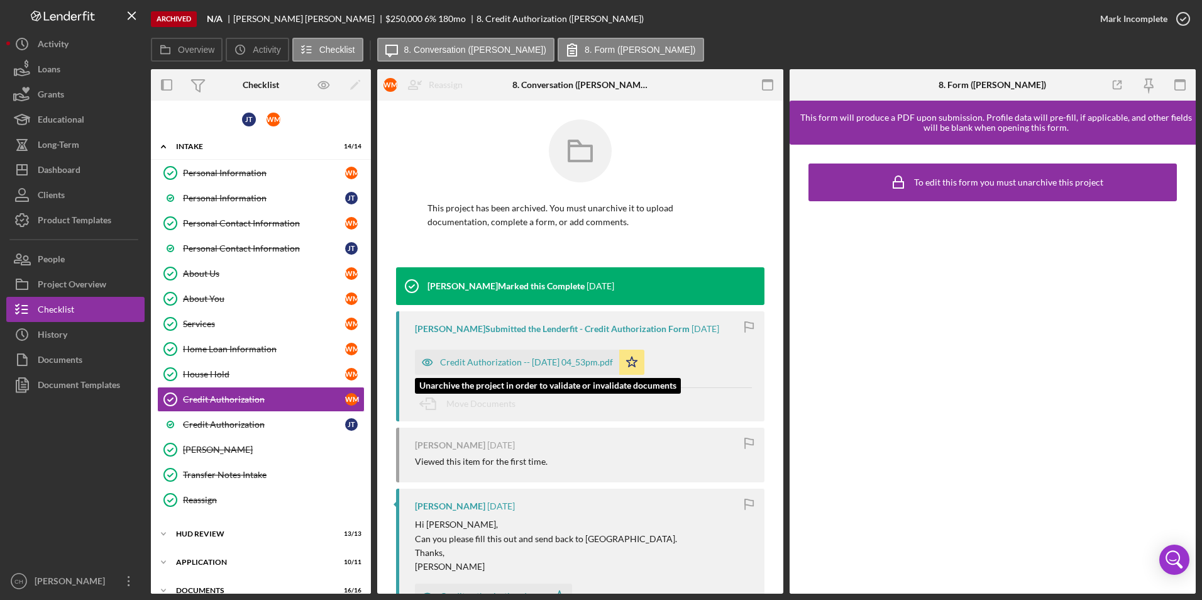
click at [581, 366] on div "Credit Authorization -- [DATE] 04_53pm.pdf" at bounding box center [526, 362] width 173 height 10
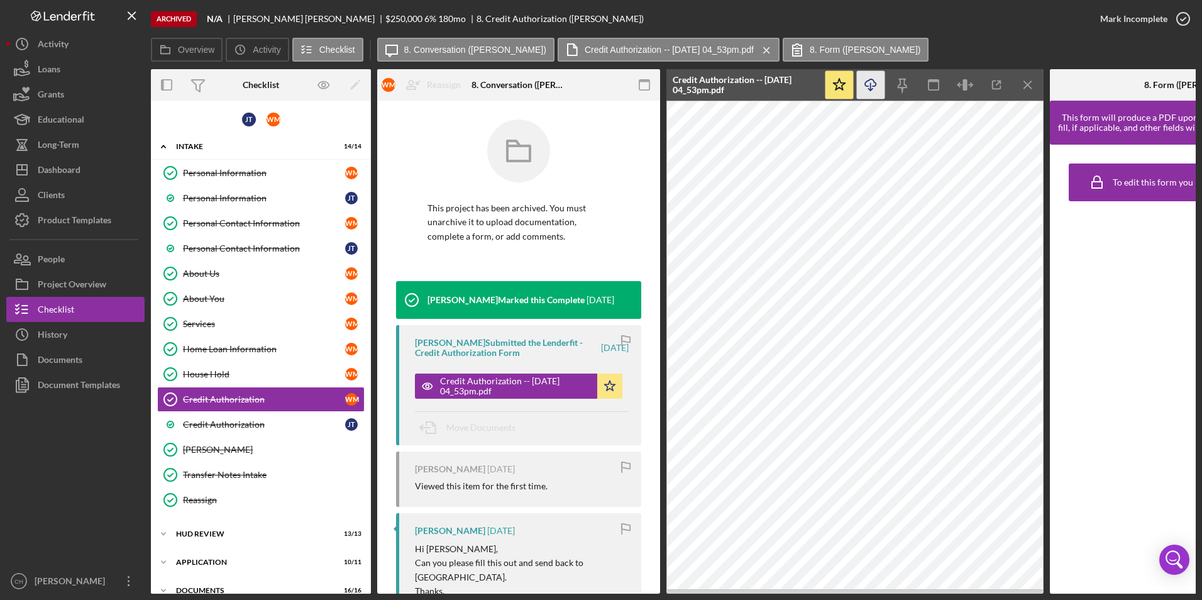
click at [875, 89] on icon "Icon/Download" at bounding box center [871, 85] width 28 height 28
click at [218, 411] on link "Credit Authorization Credit Authorization [PERSON_NAME]" at bounding box center [260, 399] width 207 height 25
click at [216, 418] on link "Credit Authorization [PERSON_NAME]" at bounding box center [260, 424] width 207 height 25
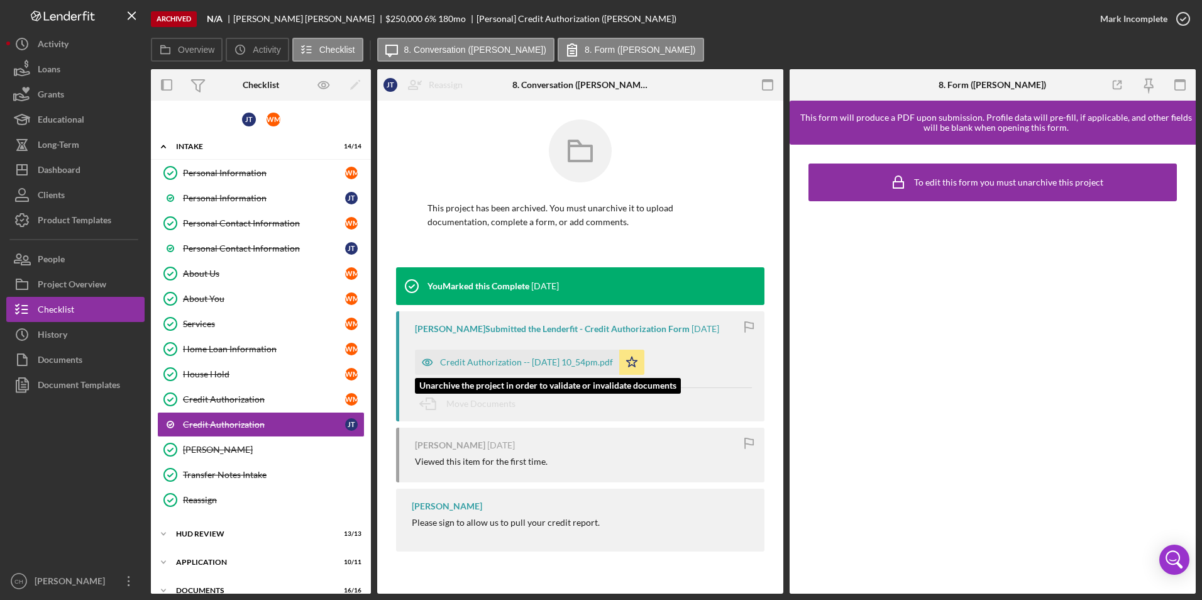
click at [566, 366] on div "Credit Authorization -- [DATE] 10_54pm.pdf" at bounding box center [526, 362] width 173 height 10
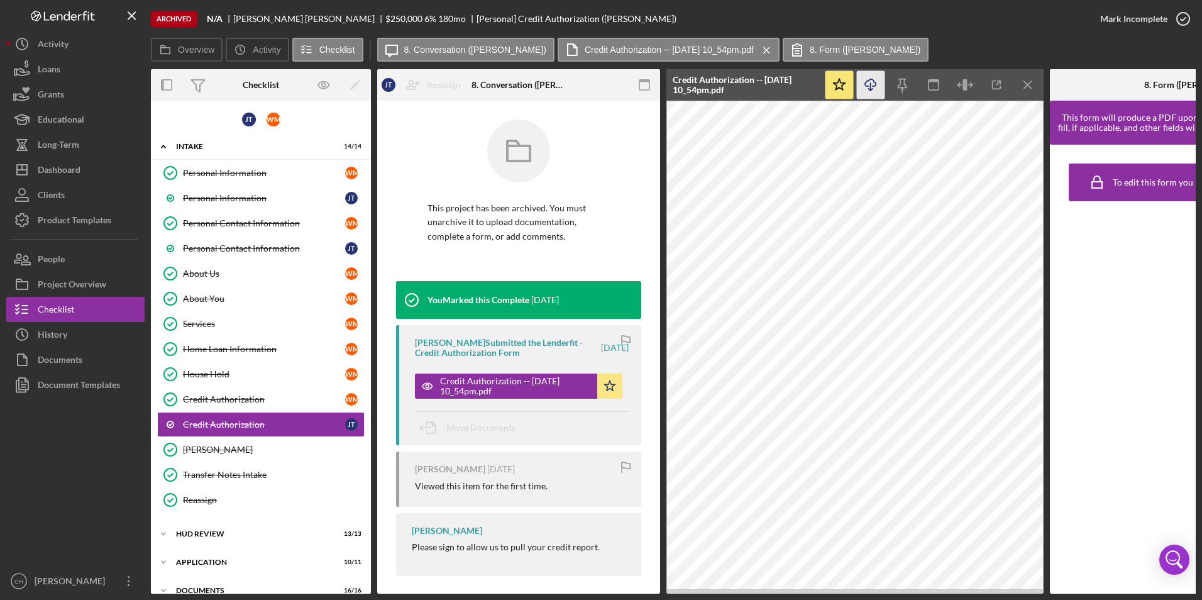
click at [873, 88] on icon "Icon/Download" at bounding box center [871, 85] width 28 height 28
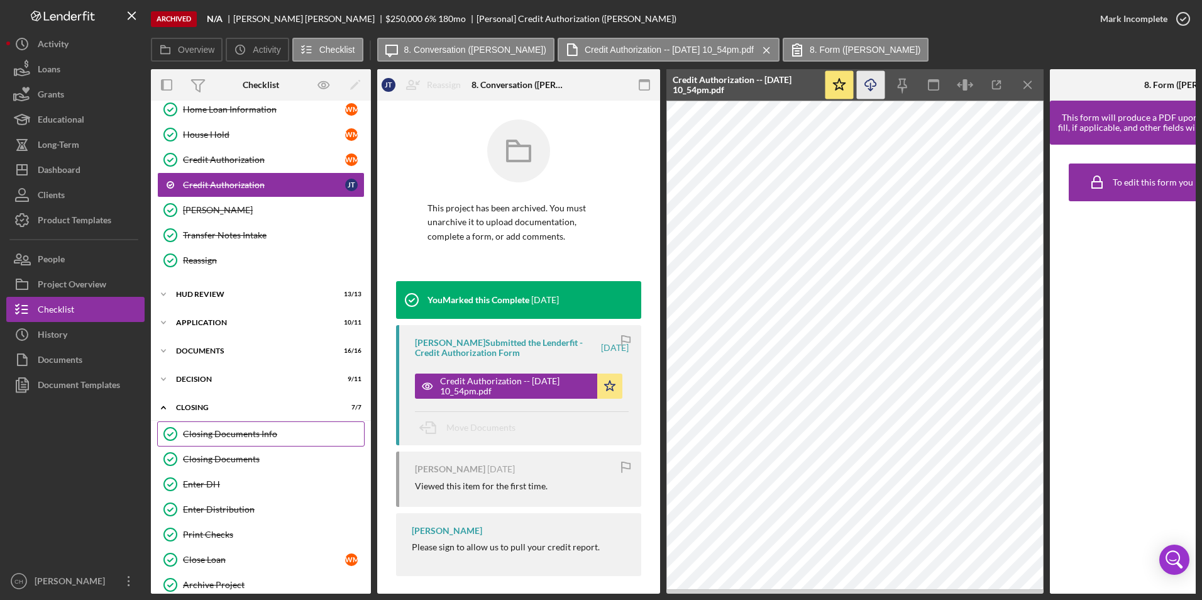
scroll to position [260, 0]
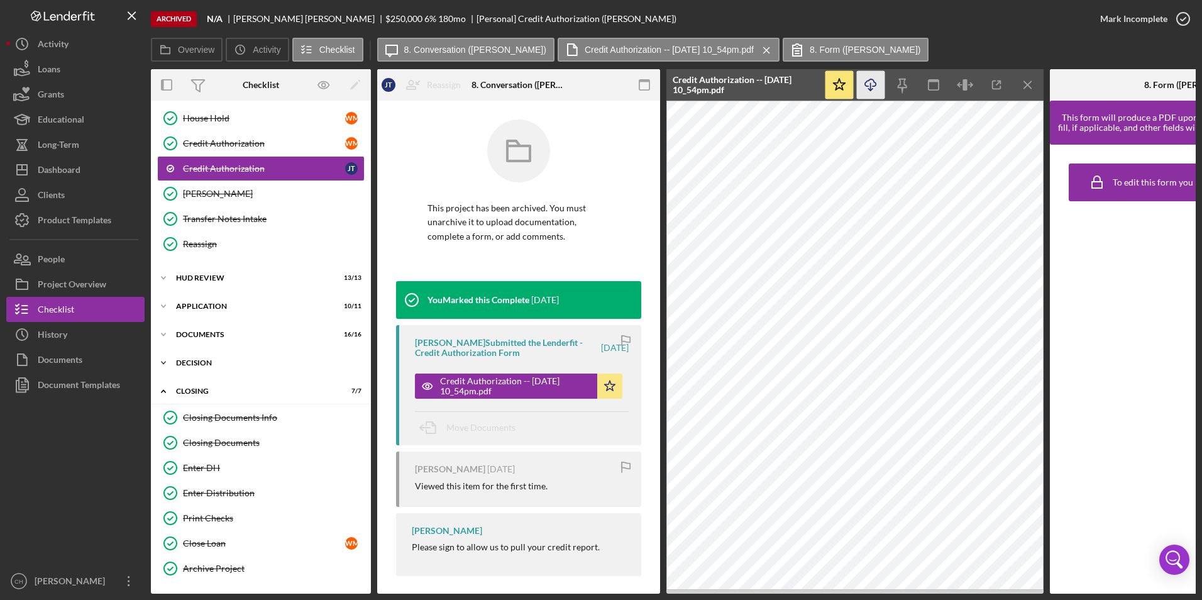
click at [188, 360] on div "Decision" at bounding box center [265, 363] width 179 height 8
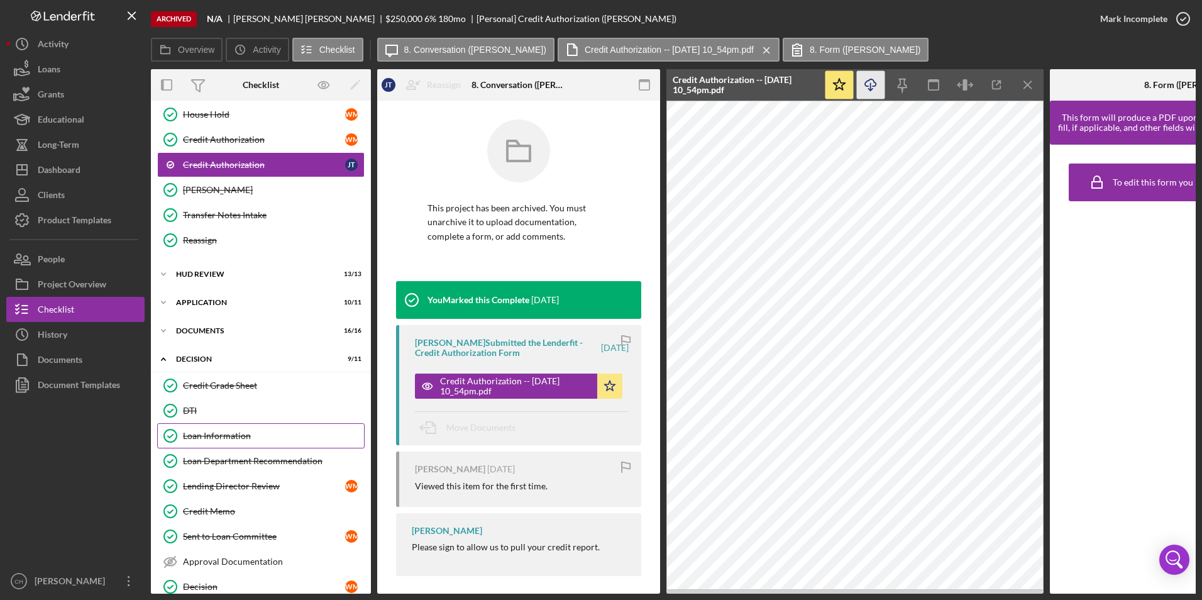
click at [219, 440] on div "Loan Information" at bounding box center [273, 436] width 181 height 10
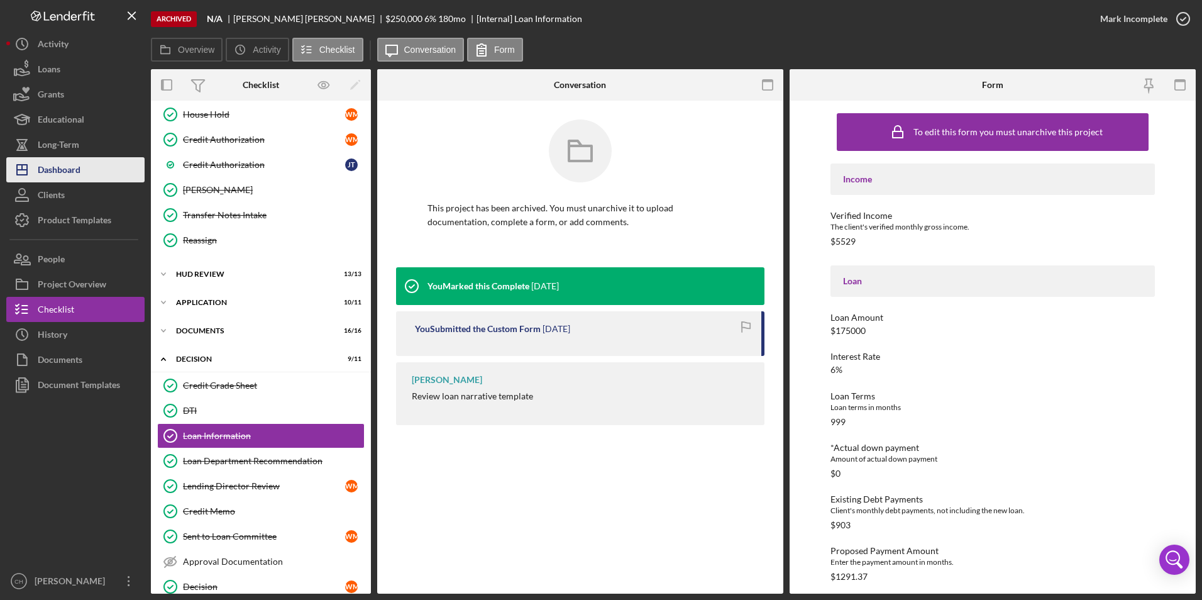
click at [65, 170] on div "Dashboard" at bounding box center [59, 171] width 43 height 28
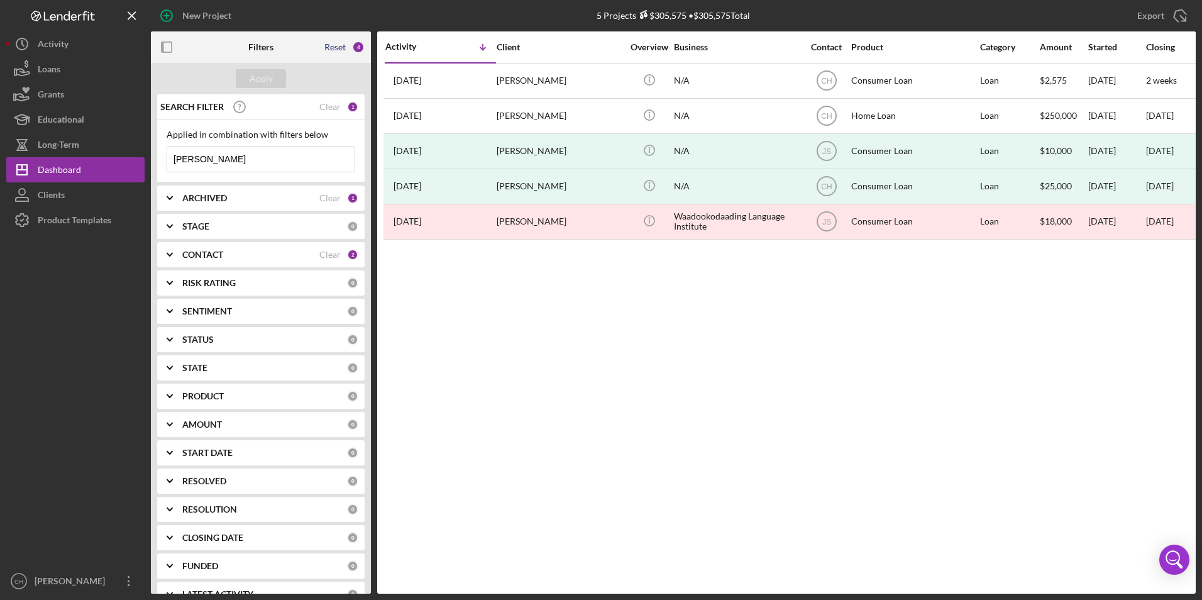
click at [334, 48] on div "Reset" at bounding box center [334, 47] width 21 height 10
click at [257, 77] on div "Apply" at bounding box center [261, 78] width 23 height 19
